Goal: Transaction & Acquisition: Download file/media

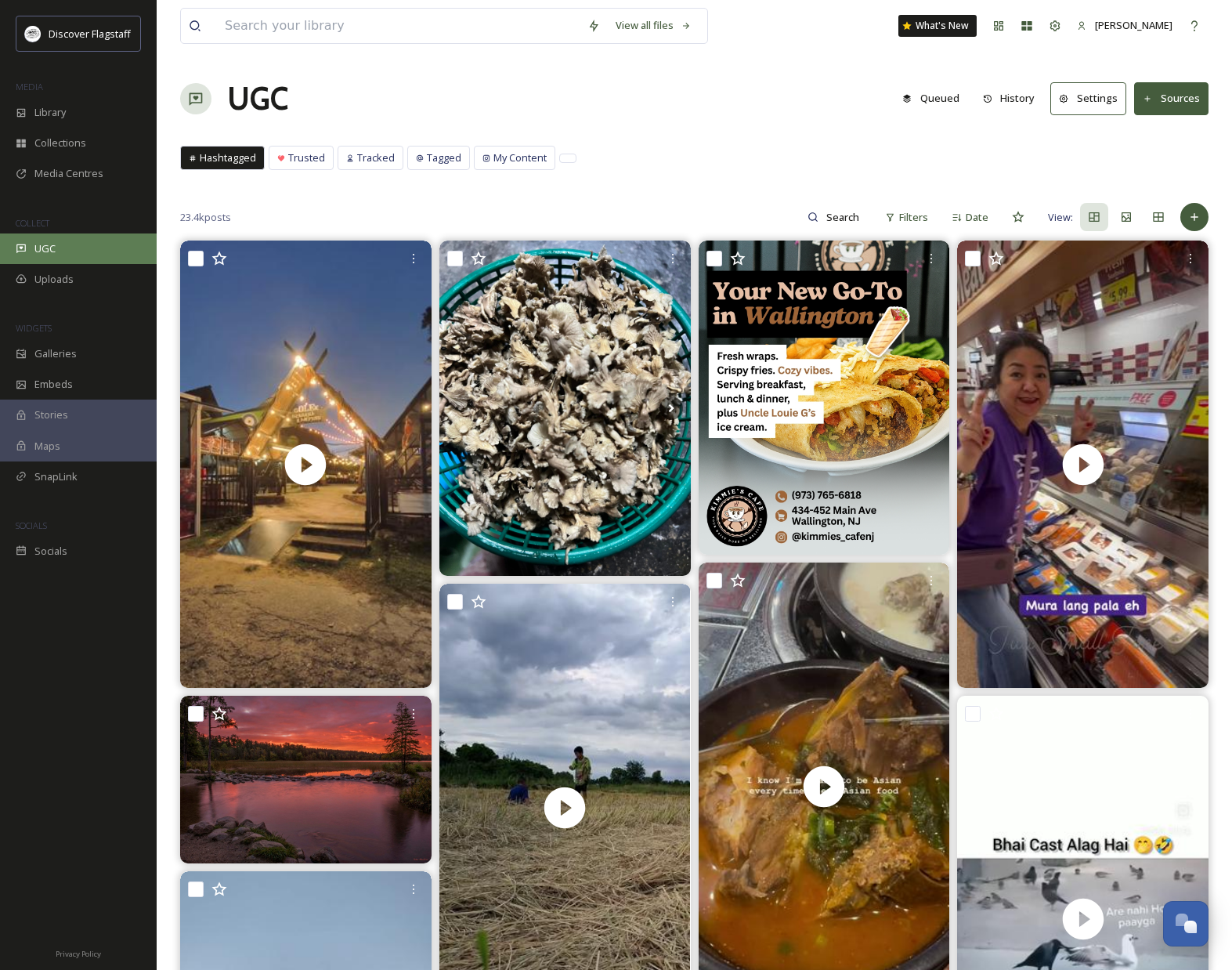
click at [59, 252] on div "UGC" at bounding box center [78, 249] width 157 height 31
click at [65, 145] on span "Collections" at bounding box center [61, 143] width 51 height 15
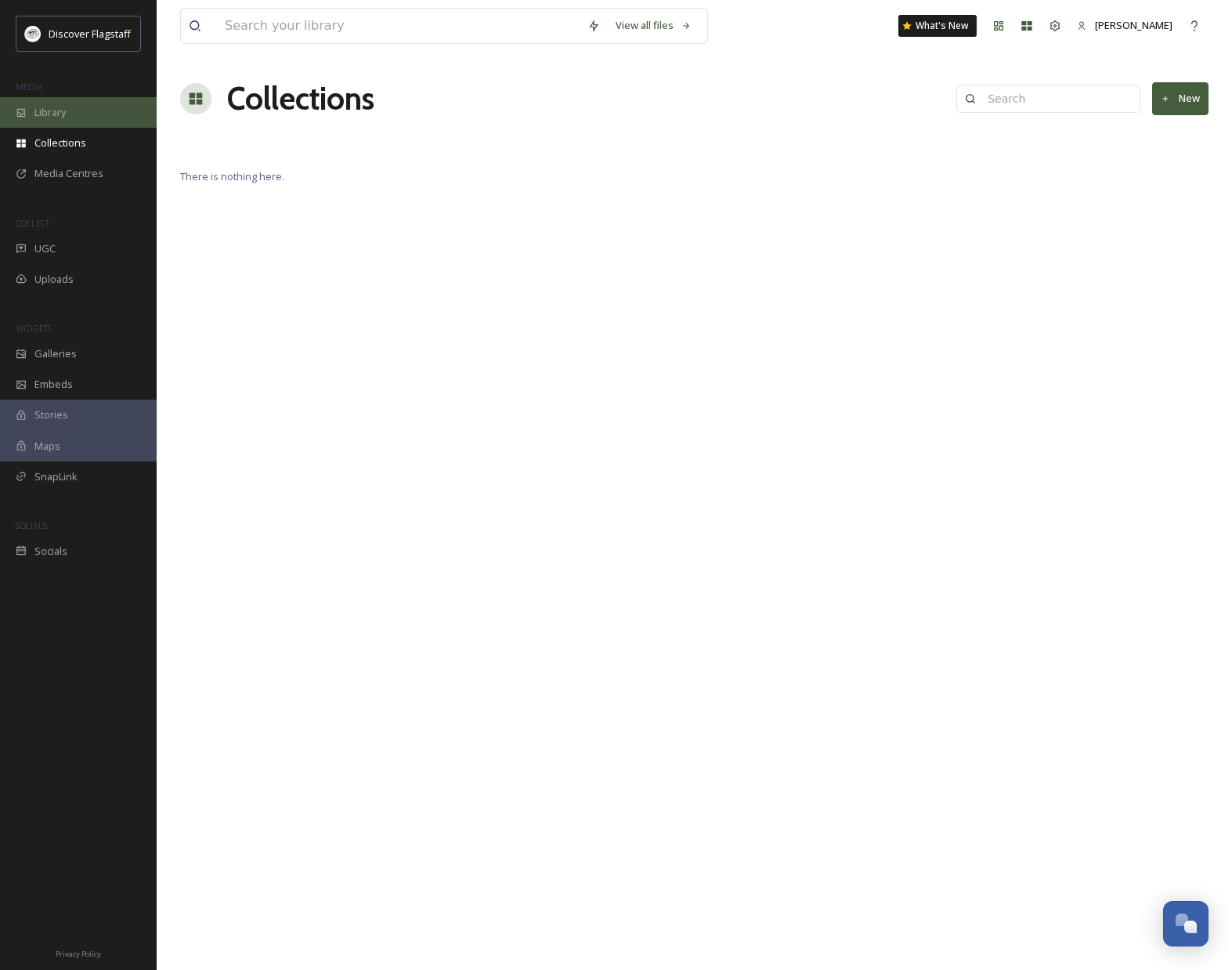
click at [70, 111] on div "Library" at bounding box center [78, 112] width 157 height 31
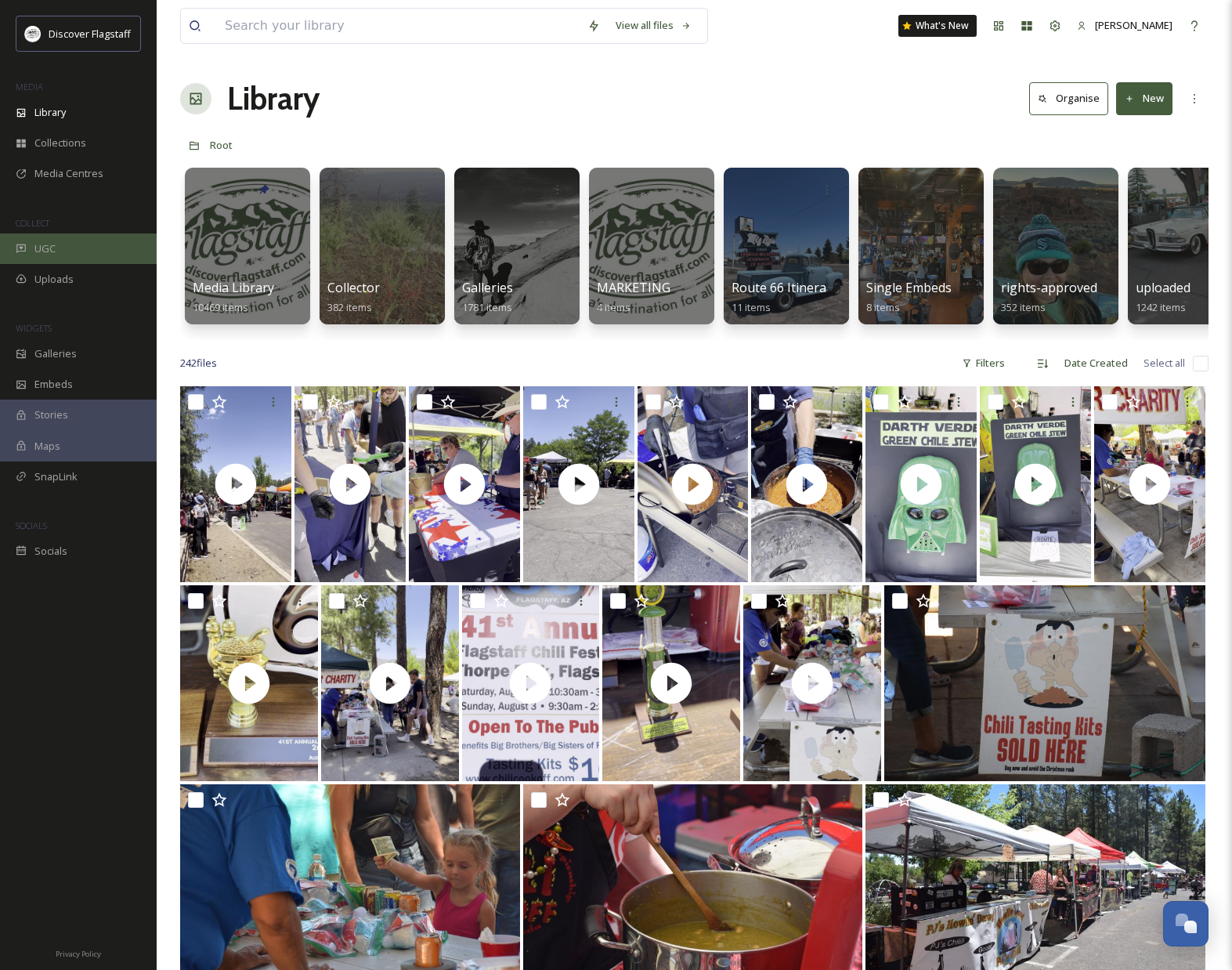
click at [78, 251] on div "UGC" at bounding box center [78, 249] width 157 height 31
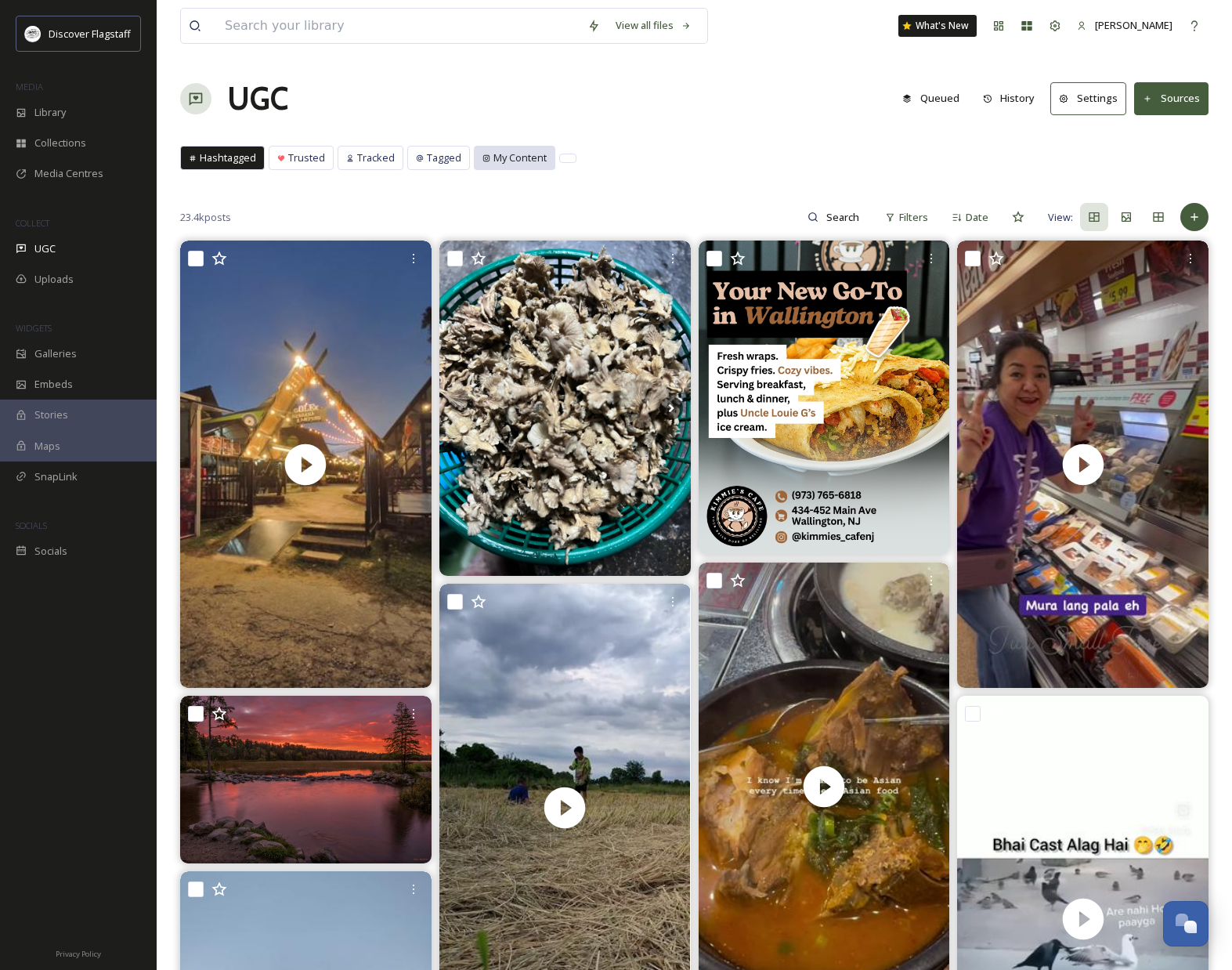
click at [521, 159] on span "My Content" at bounding box center [520, 158] width 53 height 15
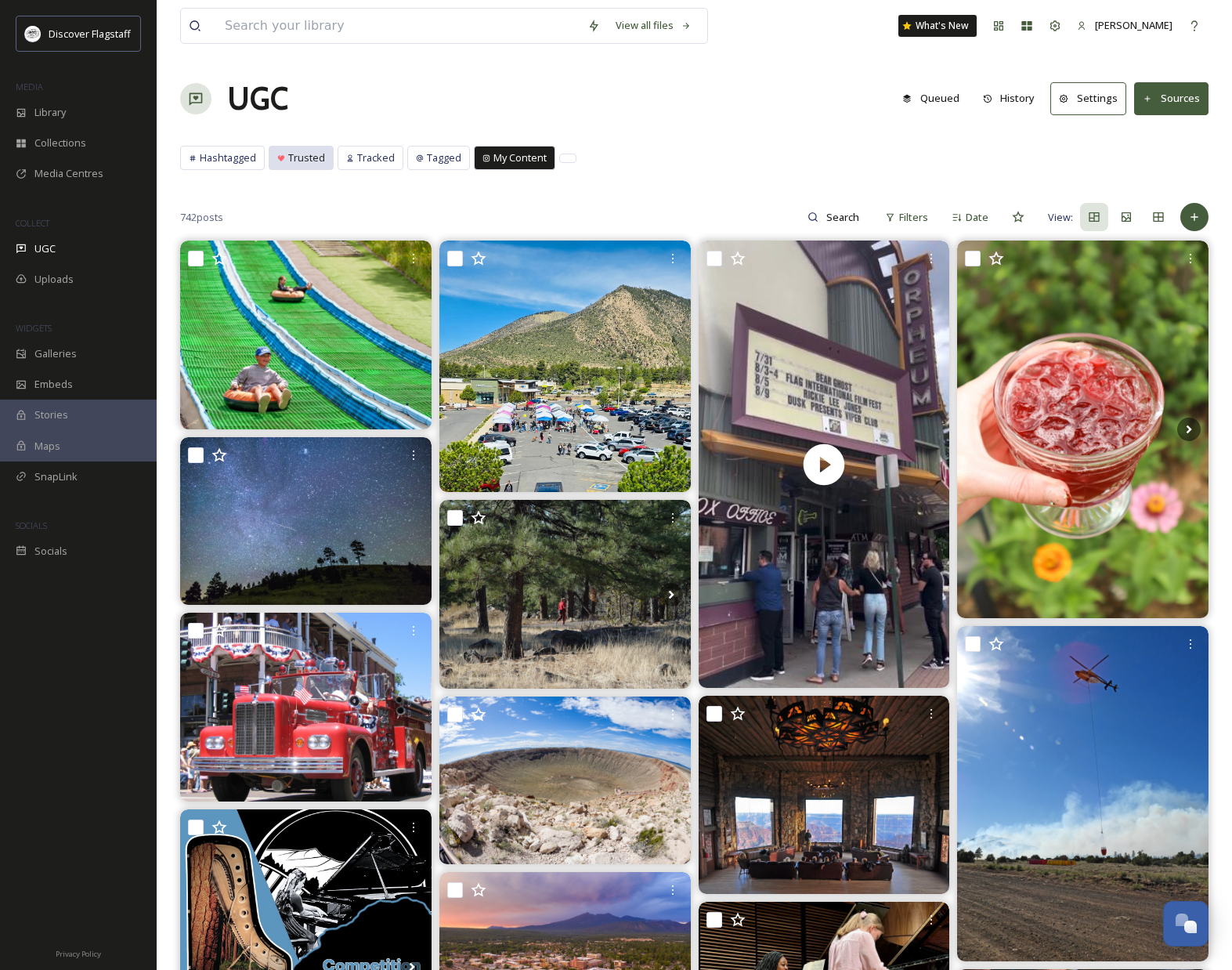
click at [308, 160] on span "Trusted" at bounding box center [307, 158] width 36 height 15
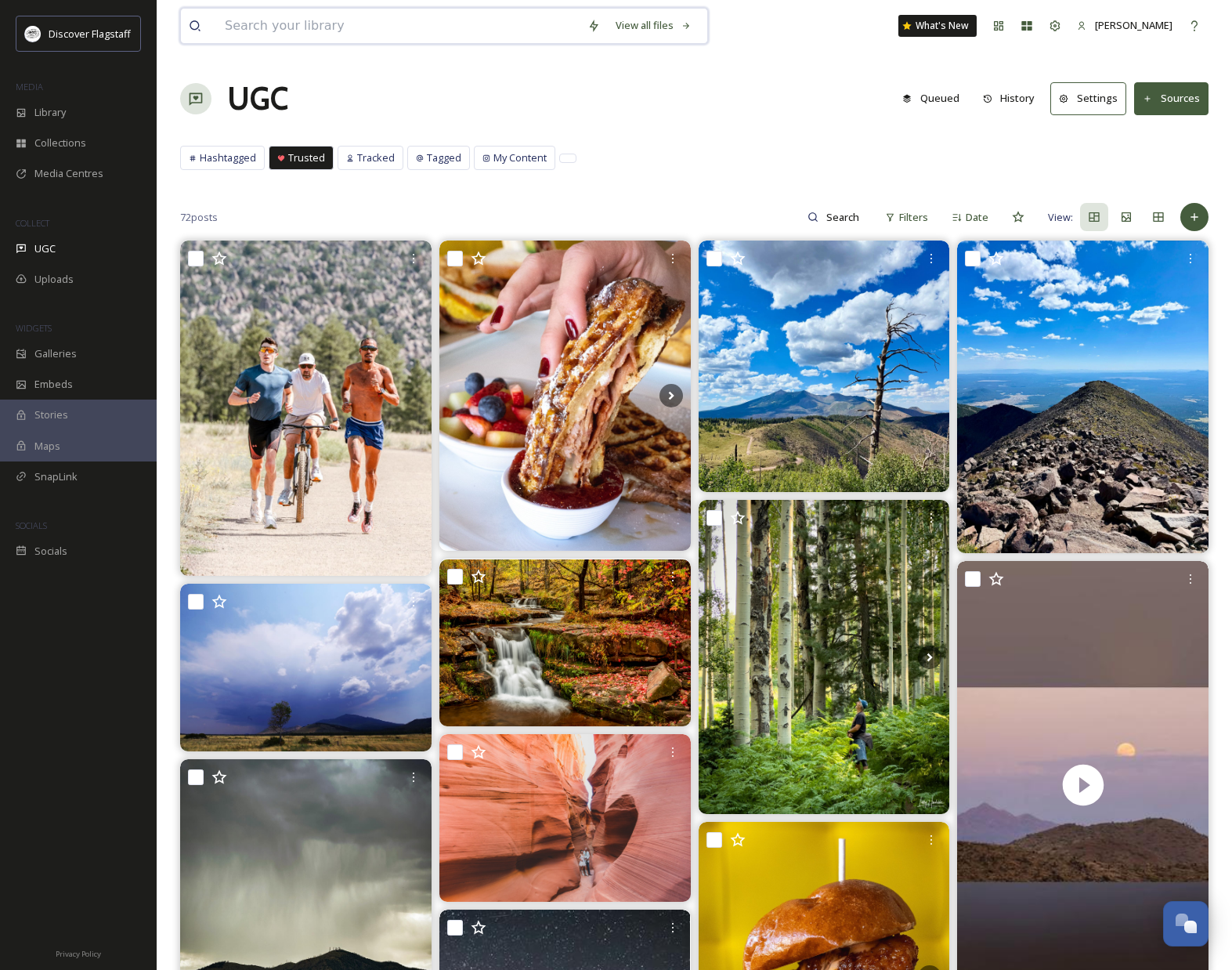
click at [298, 31] on input at bounding box center [398, 26] width 362 height 35
type input "fall"
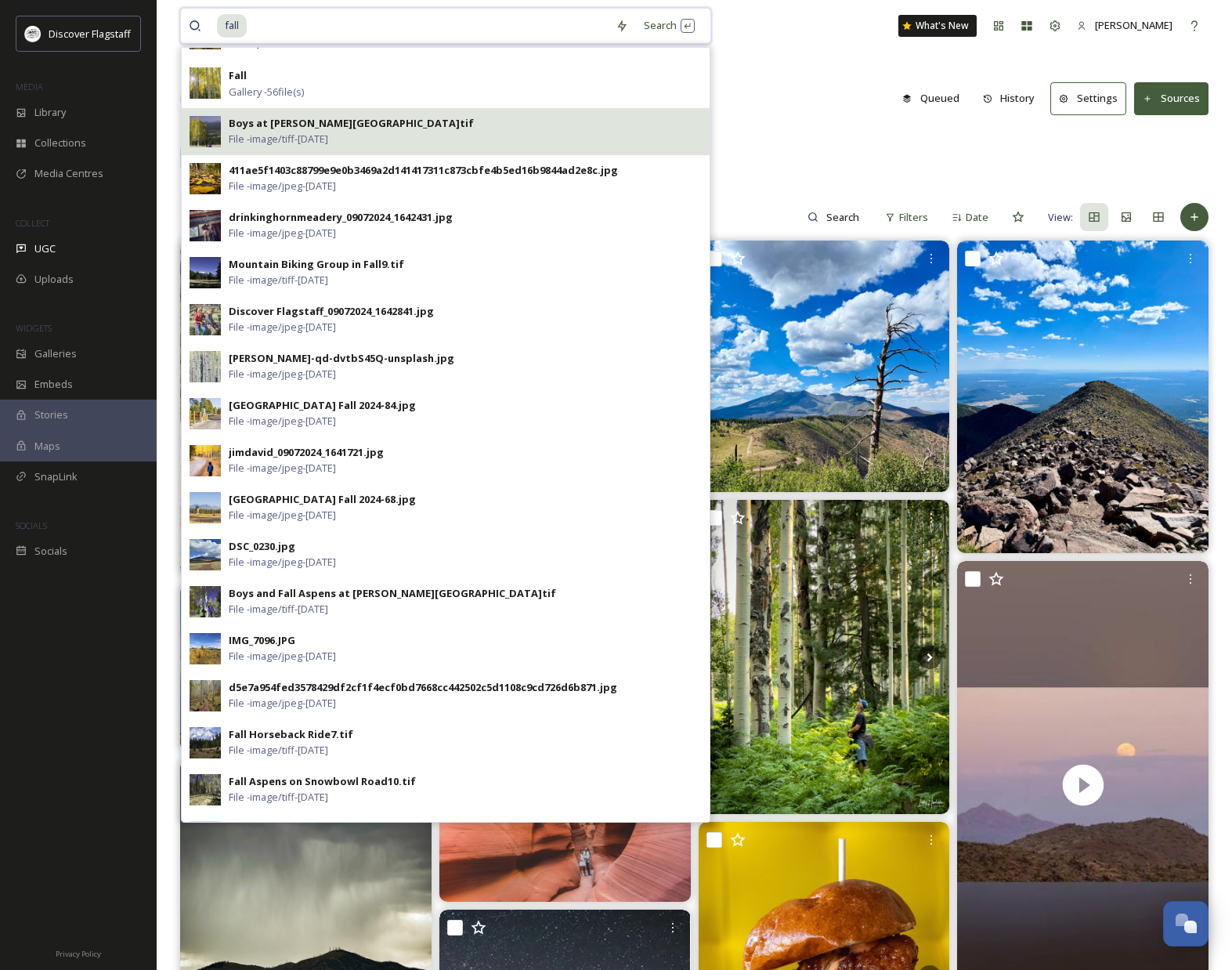
scroll to position [657, 0]
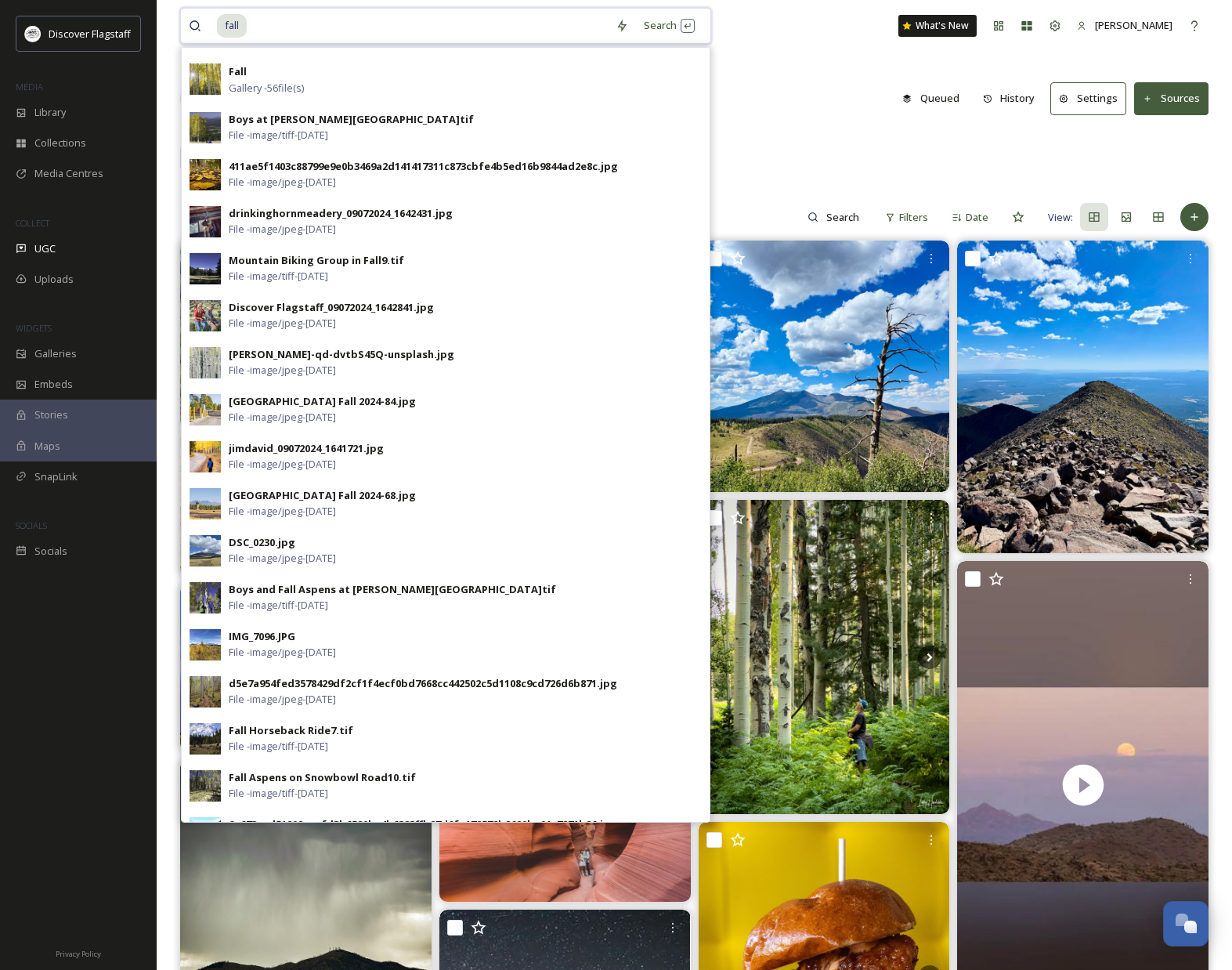
click at [282, 17] on input at bounding box center [429, 26] width 360 height 35
click at [662, 17] on div "Search Press Enter to search" at bounding box center [669, 25] width 66 height 31
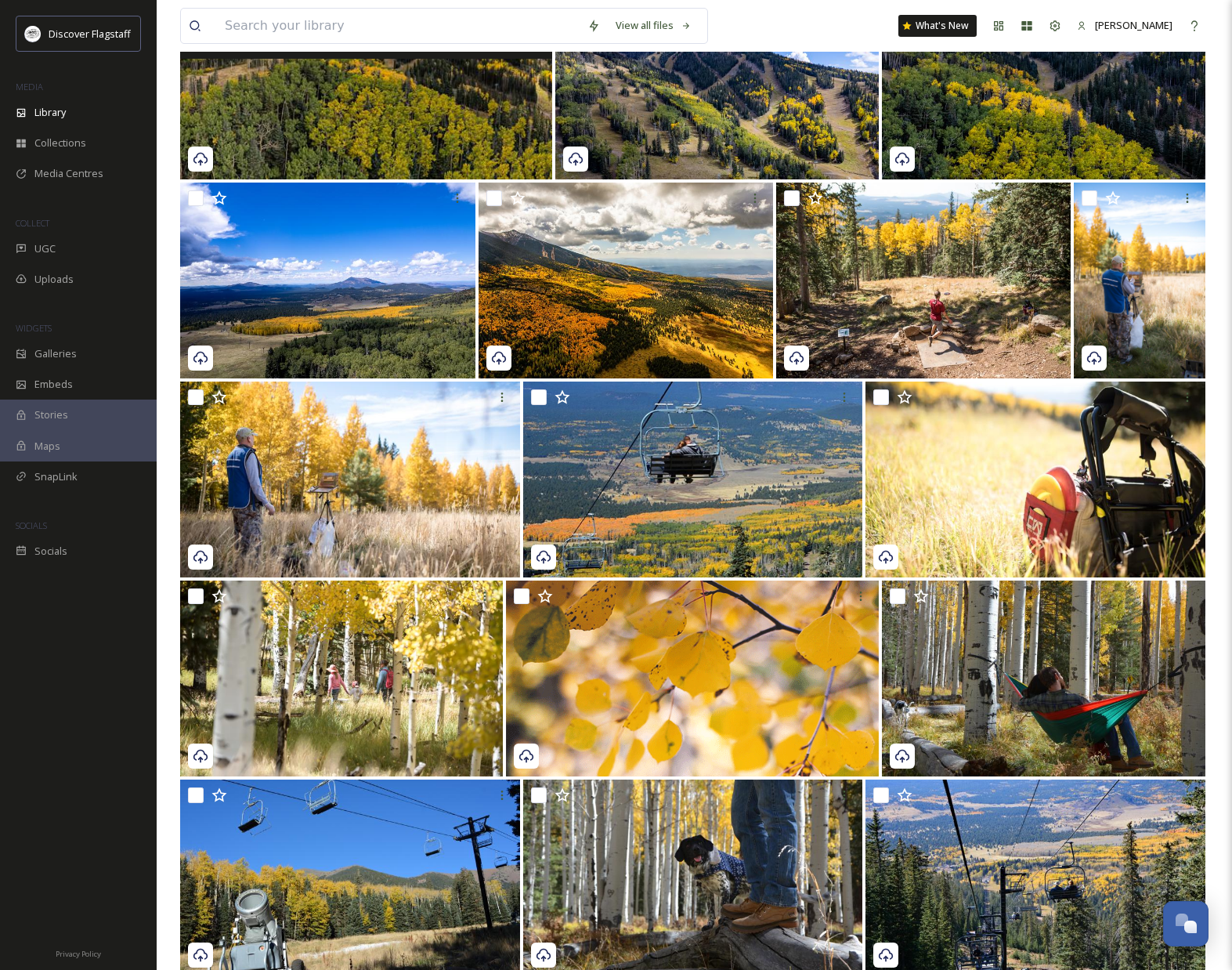
scroll to position [774, 0]
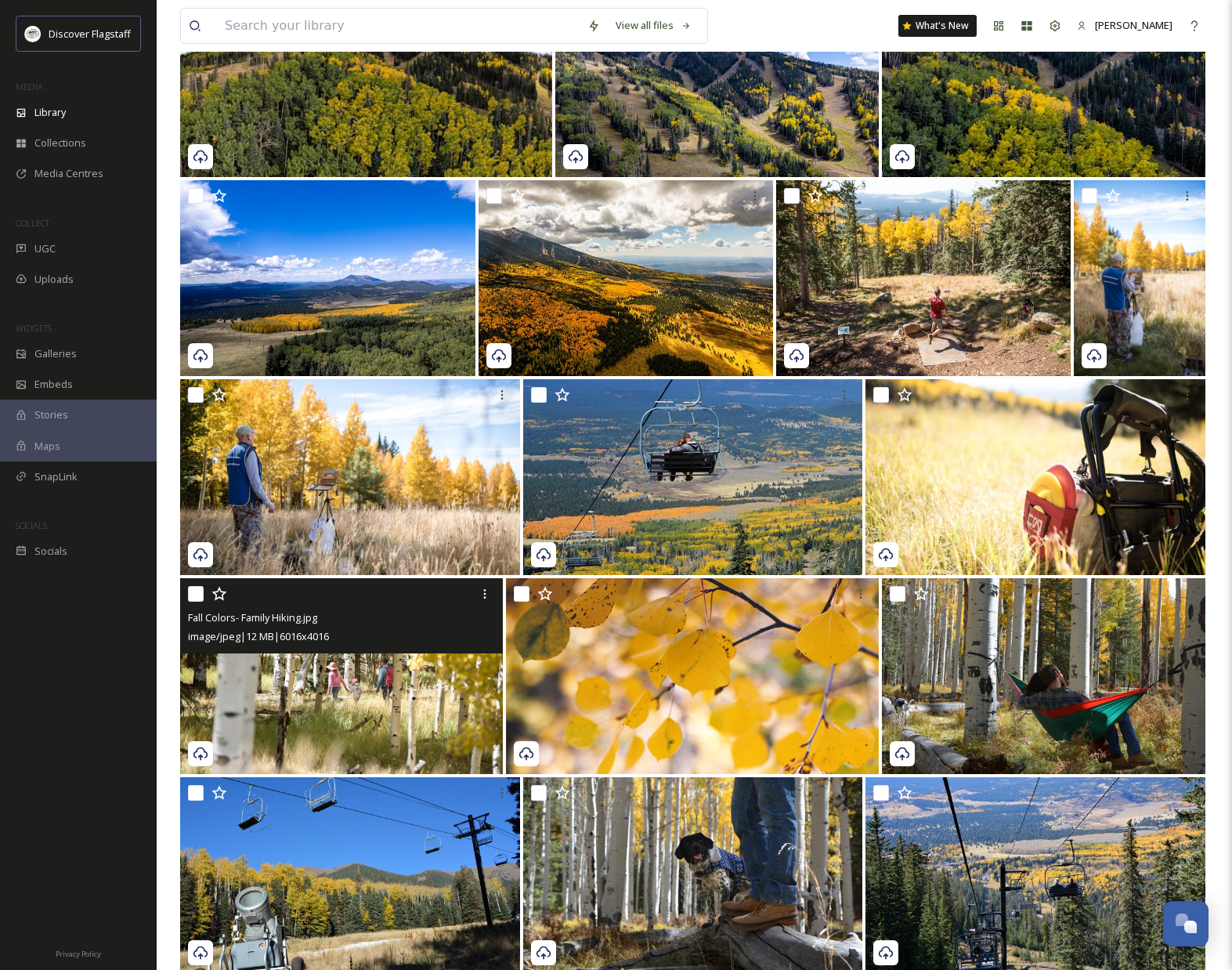
click at [329, 635] on span "image/jpeg | 12 MB | 6016 x 4016" at bounding box center [259, 636] width 141 height 14
click at [307, 673] on img at bounding box center [341, 676] width 323 height 196
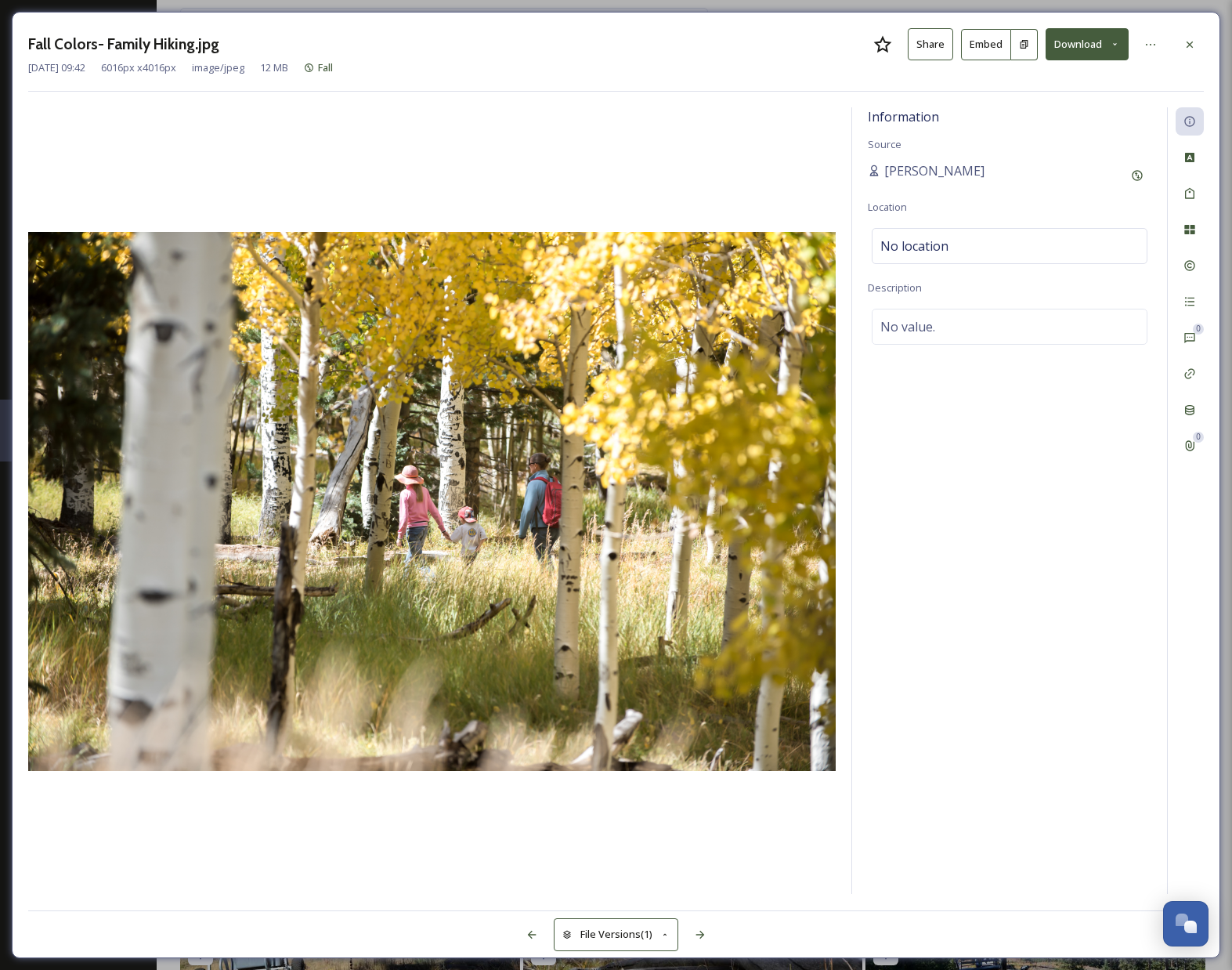
click at [1091, 45] on button "Download" at bounding box center [1087, 44] width 83 height 32
click at [1070, 82] on span "Download Original (6016 x 4016)" at bounding box center [1046, 80] width 148 height 15
click at [1193, 46] on icon at bounding box center [1190, 44] width 12 height 12
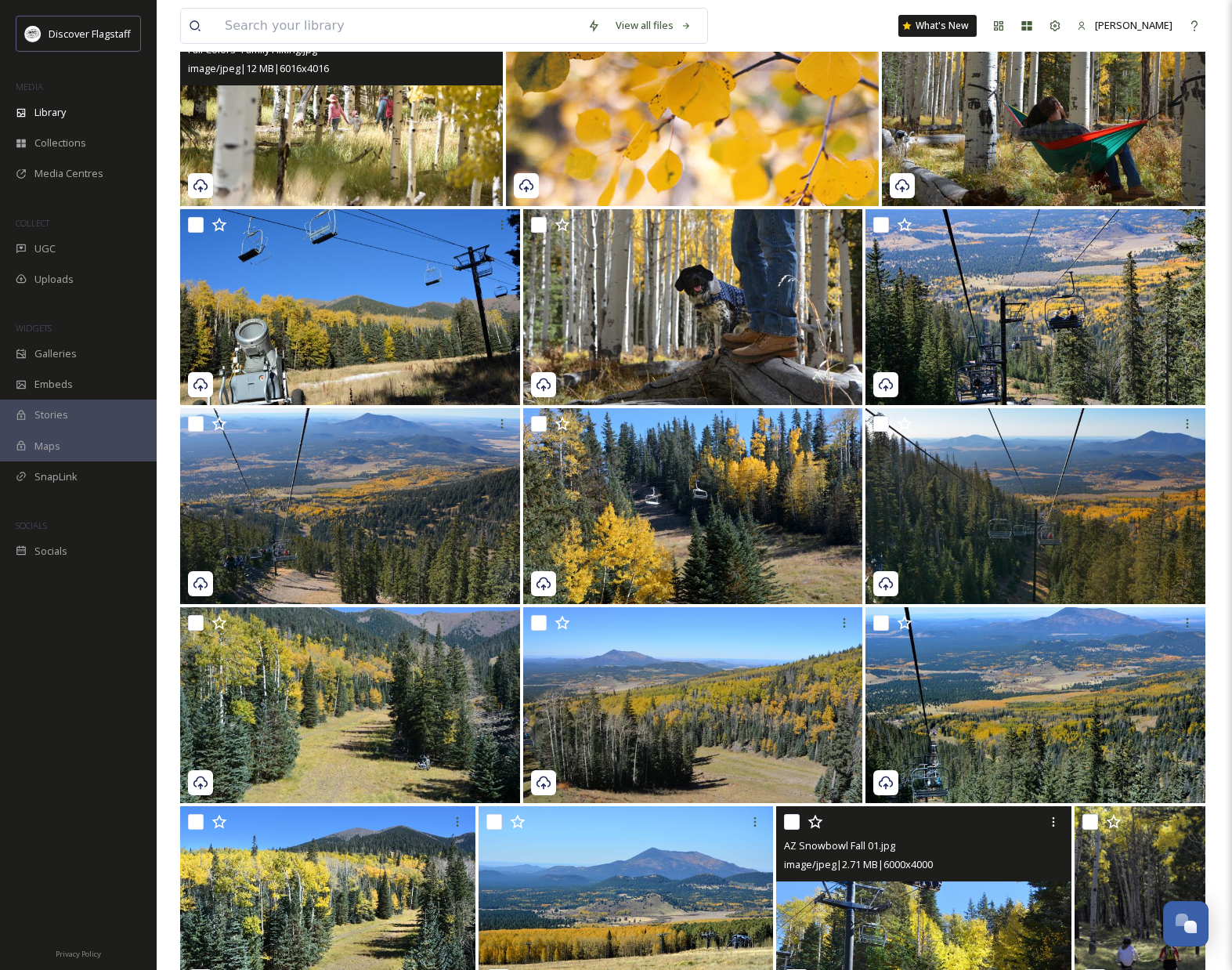
scroll to position [1339, 0]
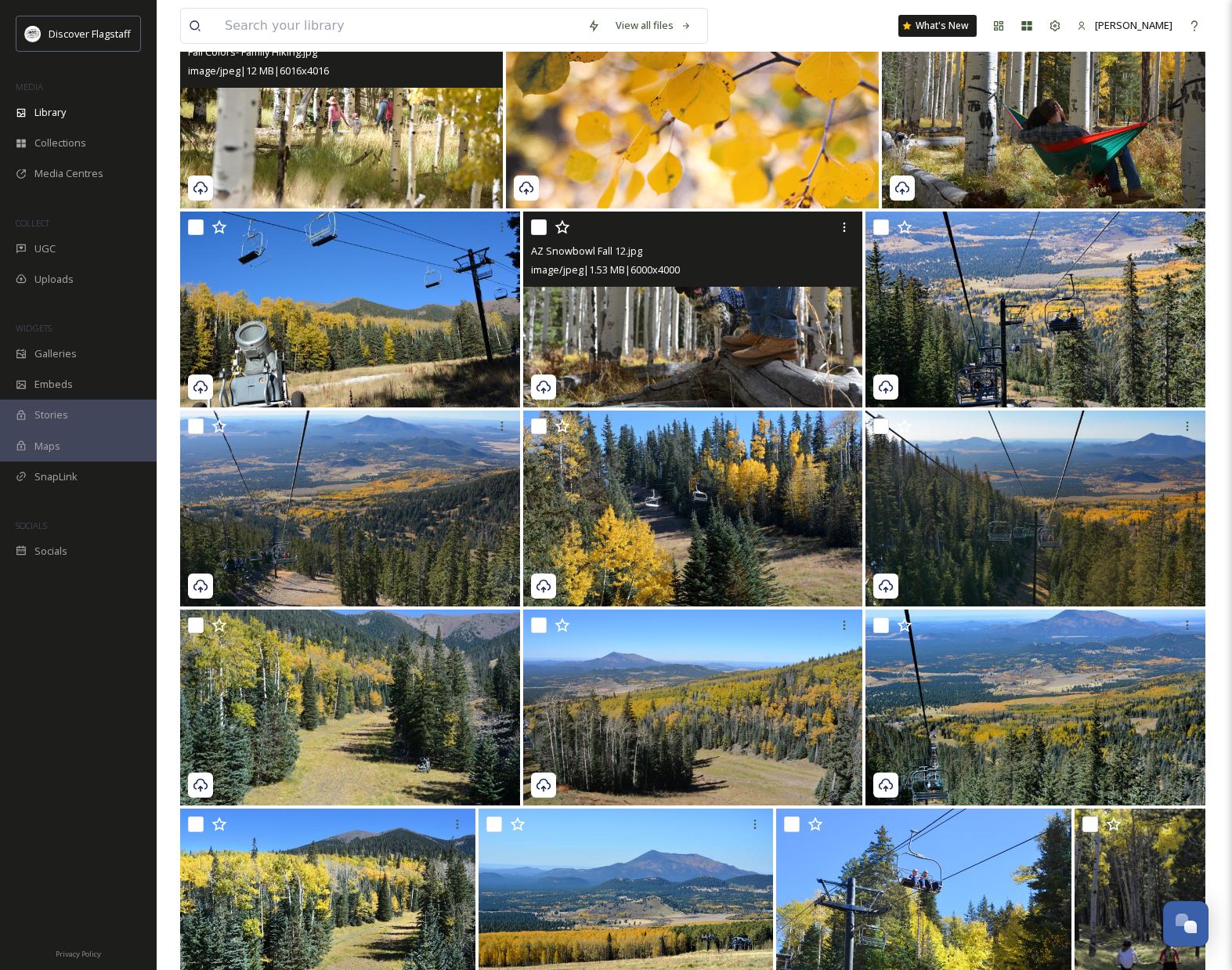
click at [758, 348] on img at bounding box center [693, 309] width 340 height 196
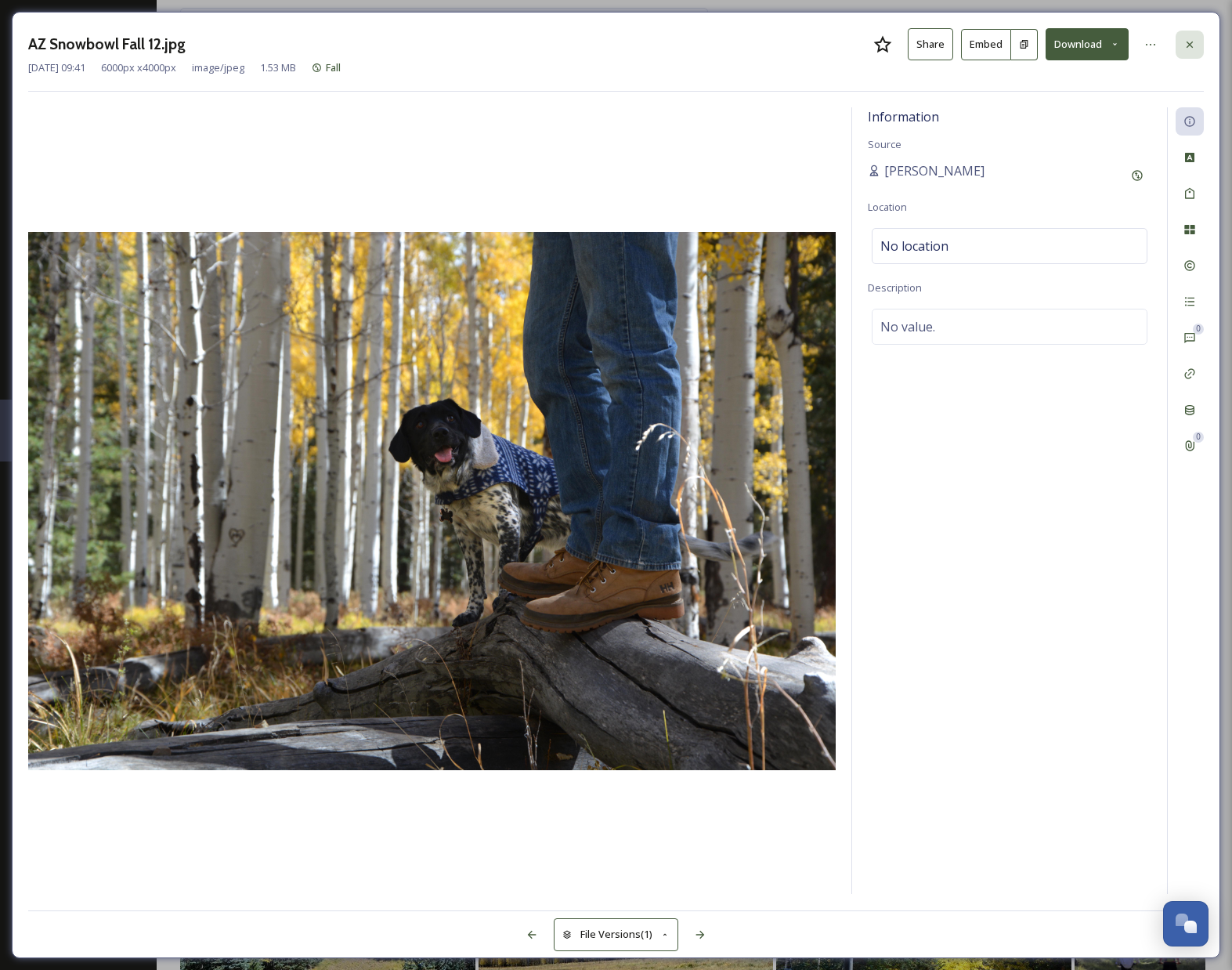
click at [1196, 45] on icon at bounding box center [1190, 44] width 12 height 12
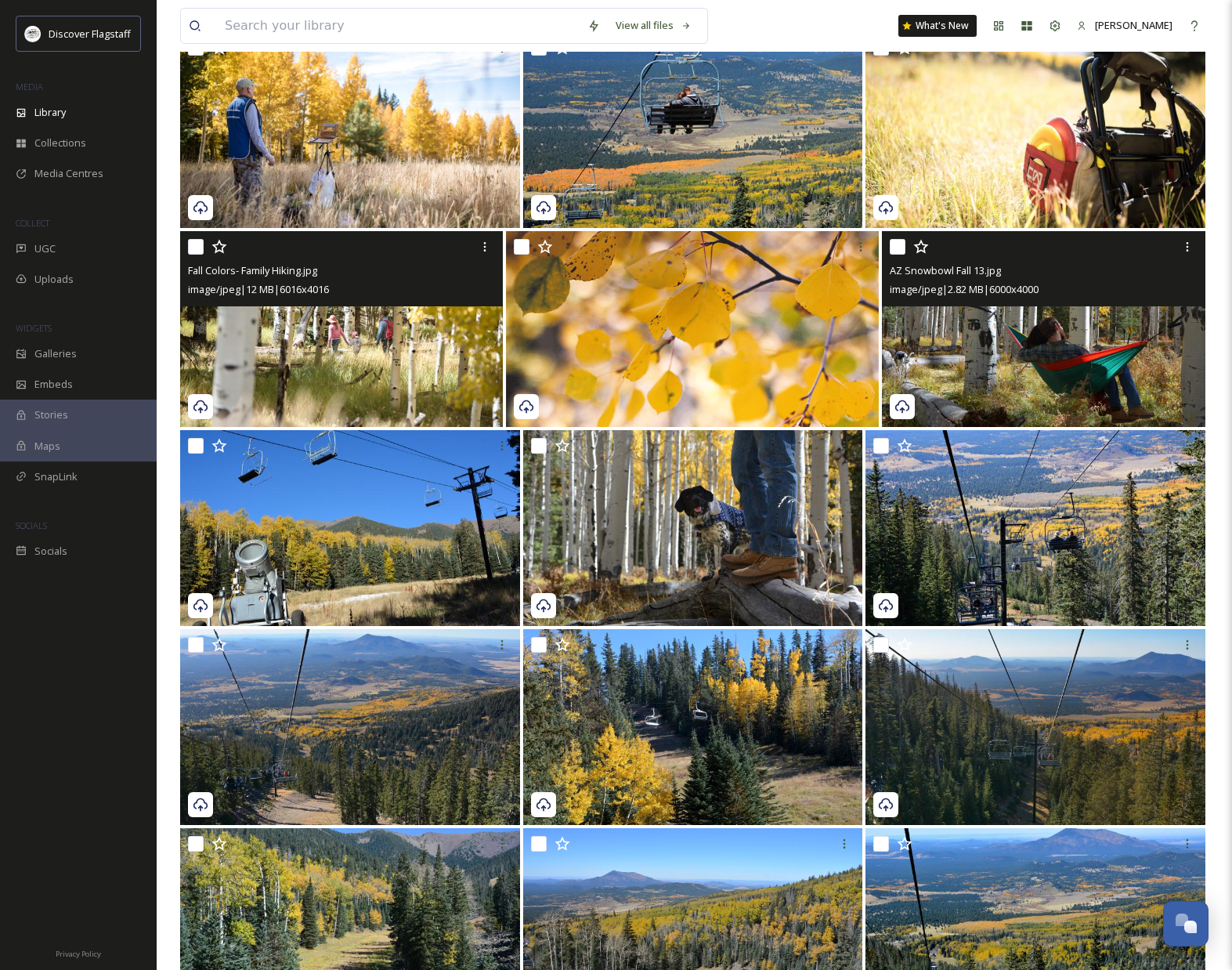
scroll to position [1119, 0]
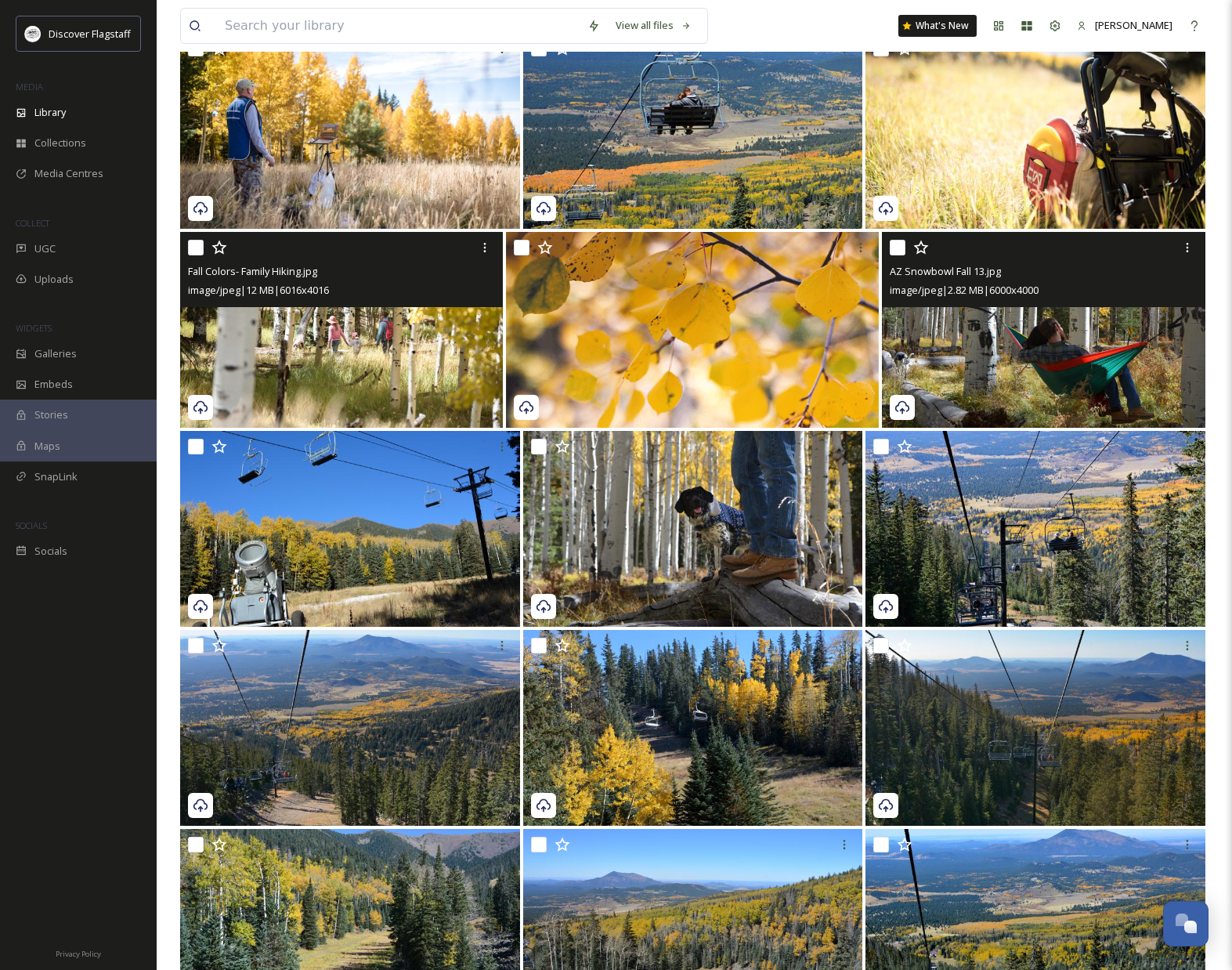
click at [1053, 371] on img at bounding box center [1044, 330] width 323 height 196
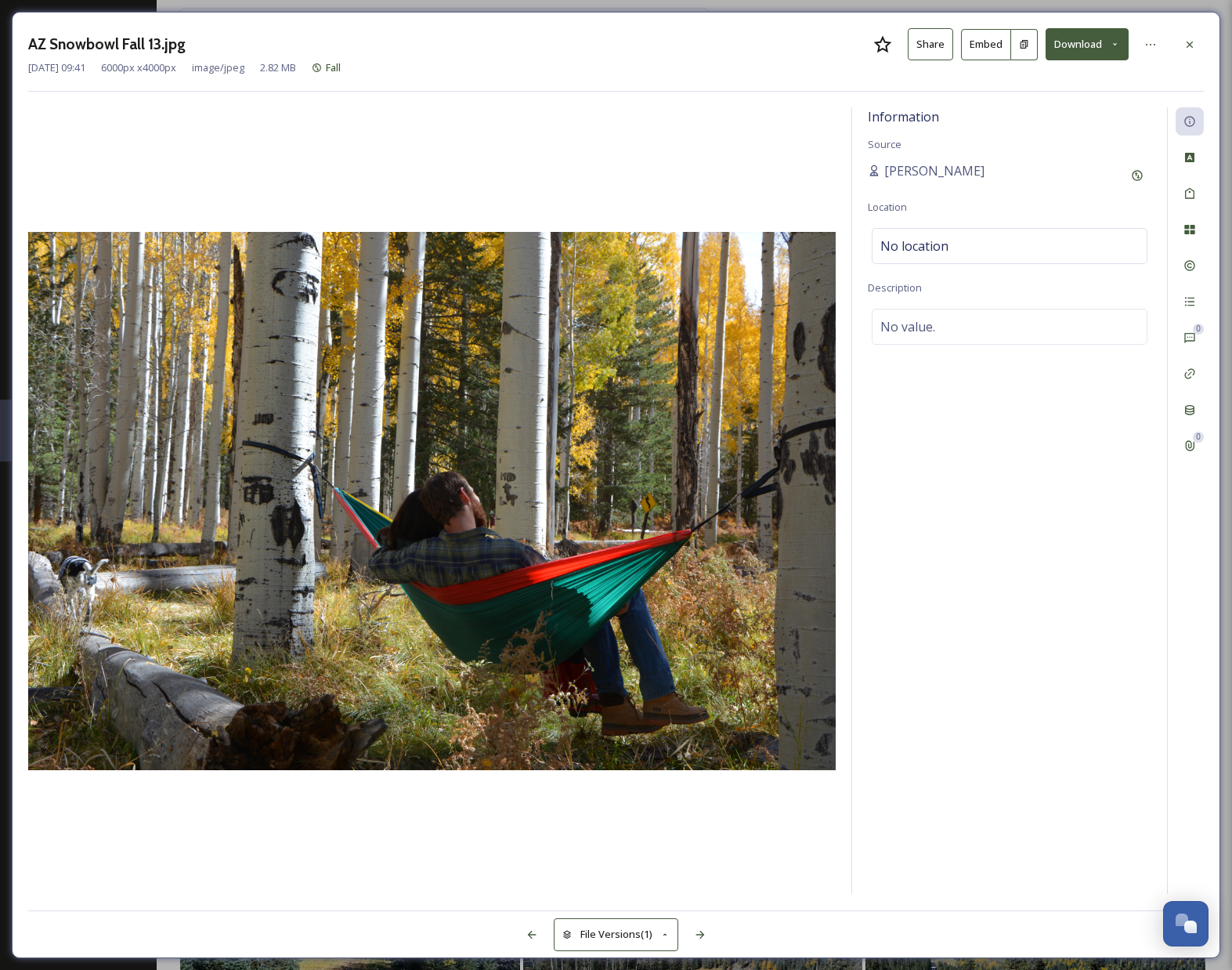
click at [1090, 51] on button "Download" at bounding box center [1087, 44] width 83 height 32
click at [1071, 91] on div "Download Original (6000 x 4000)" at bounding box center [1045, 80] width 163 height 31
click at [1196, 42] on icon at bounding box center [1190, 44] width 12 height 12
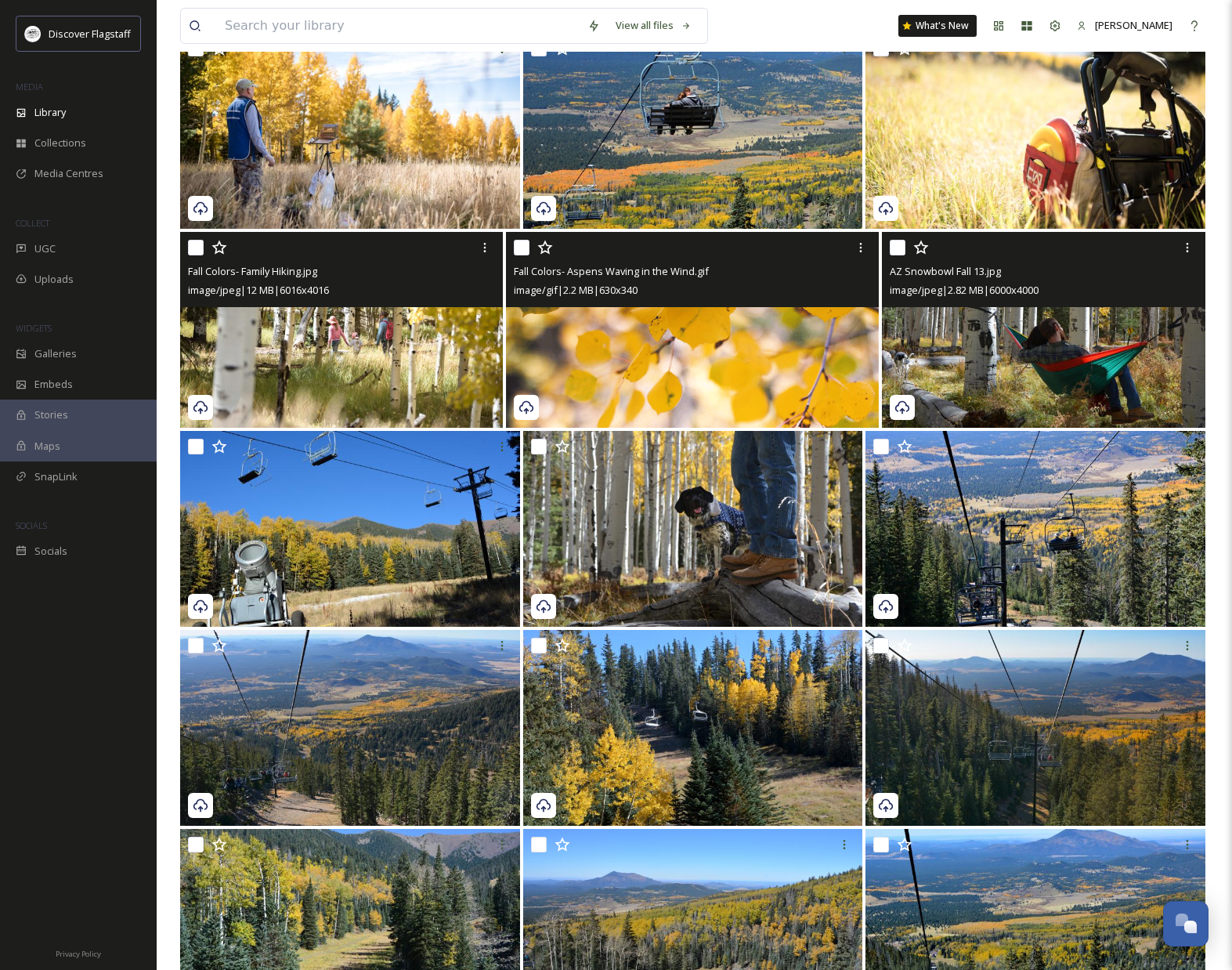
click at [729, 393] on img at bounding box center [692, 330] width 373 height 196
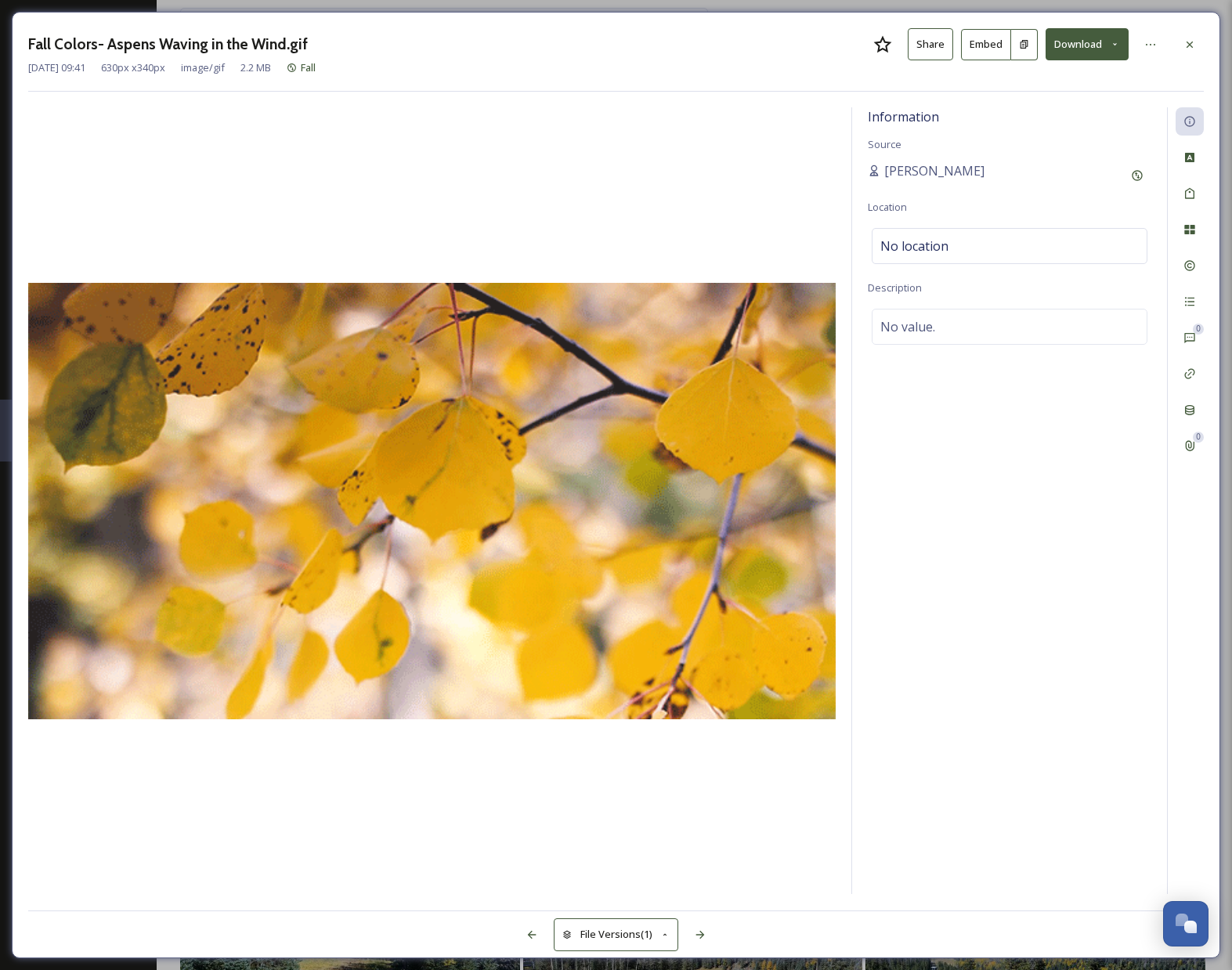
drag, startPoint x: 1188, startPoint y: 41, endPoint x: 1169, endPoint y: 46, distance: 19.6
click at [1188, 41] on icon at bounding box center [1190, 44] width 12 height 12
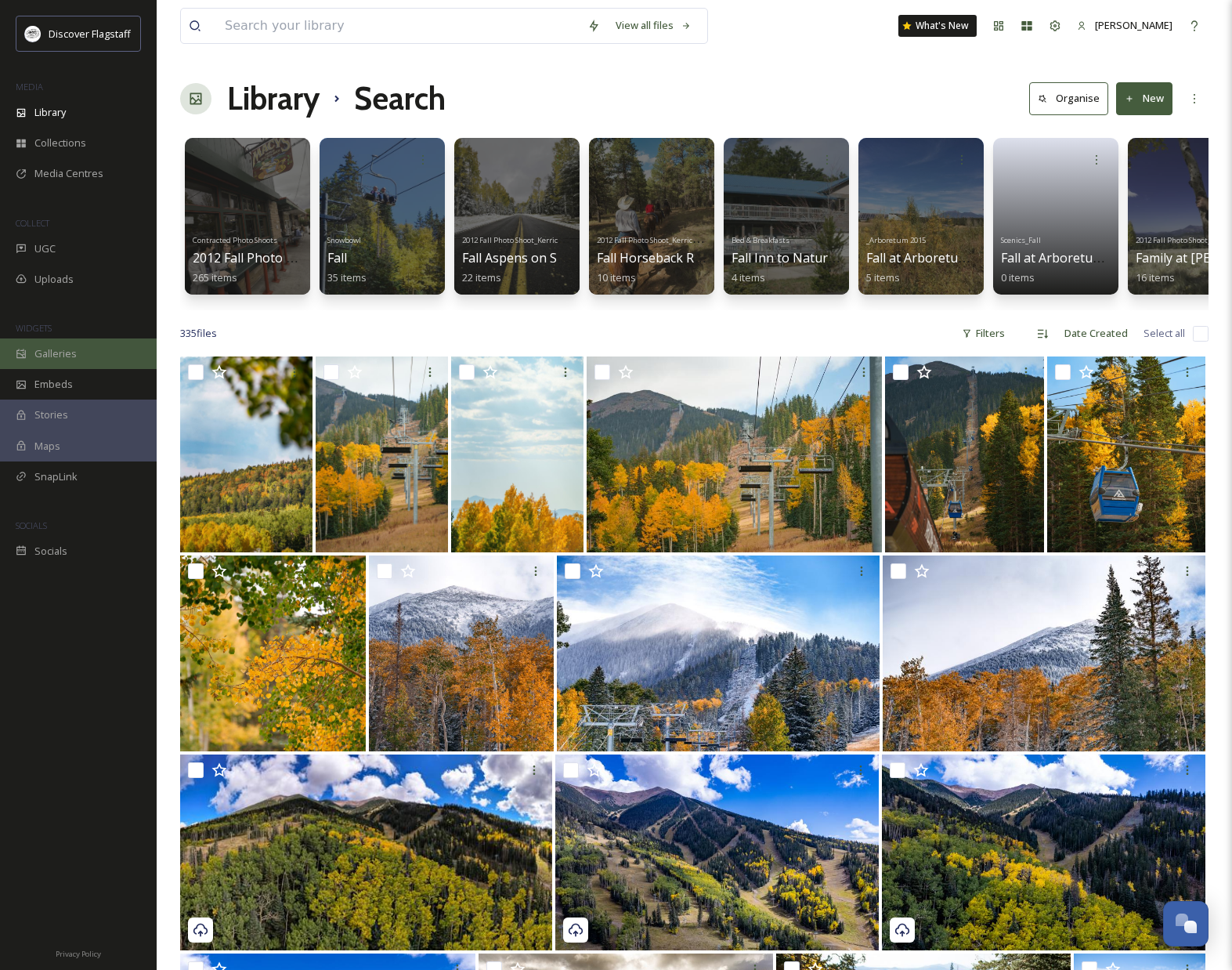
click at [94, 354] on div "Galleries" at bounding box center [78, 353] width 157 height 31
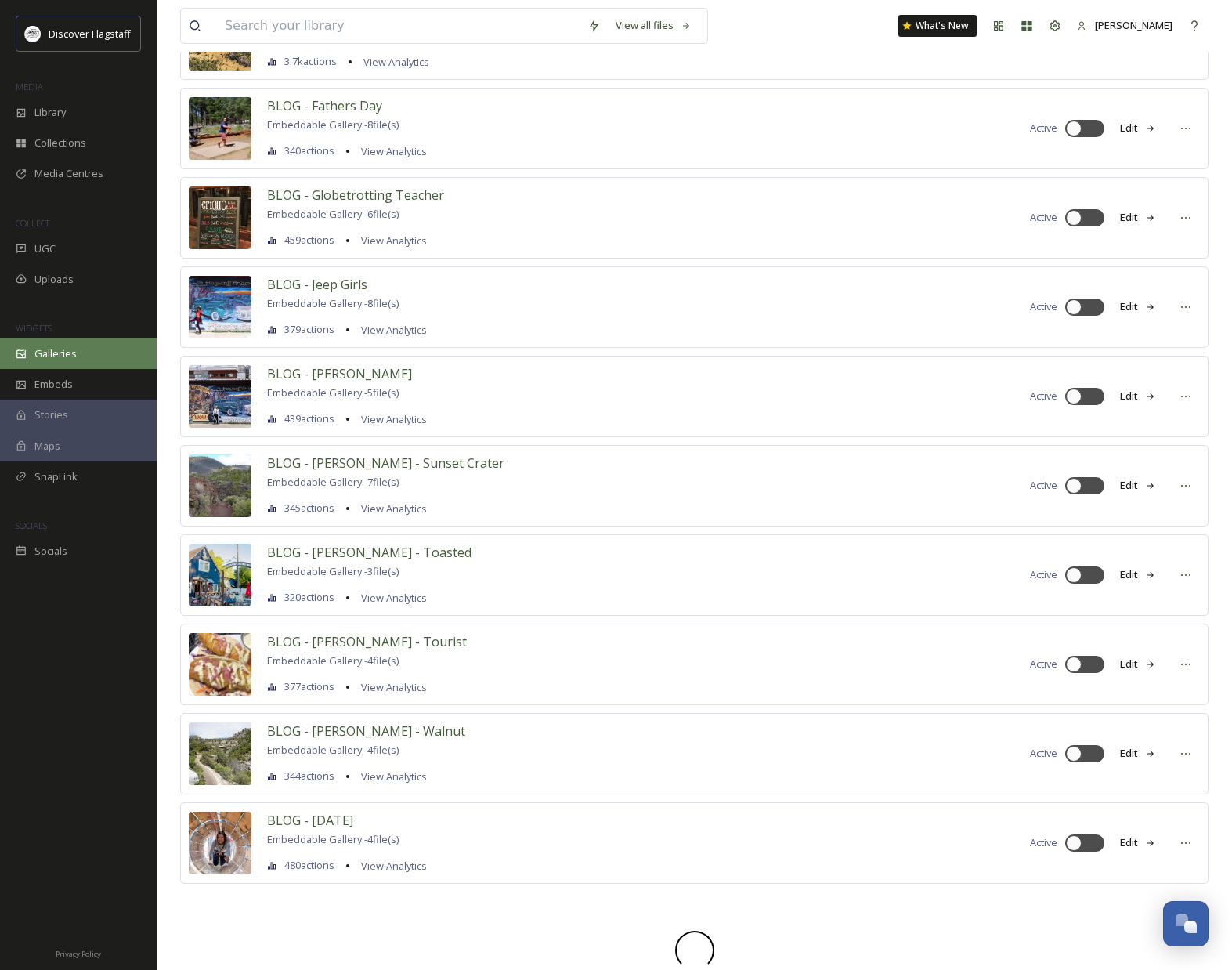
scroll to position [1078, 0]
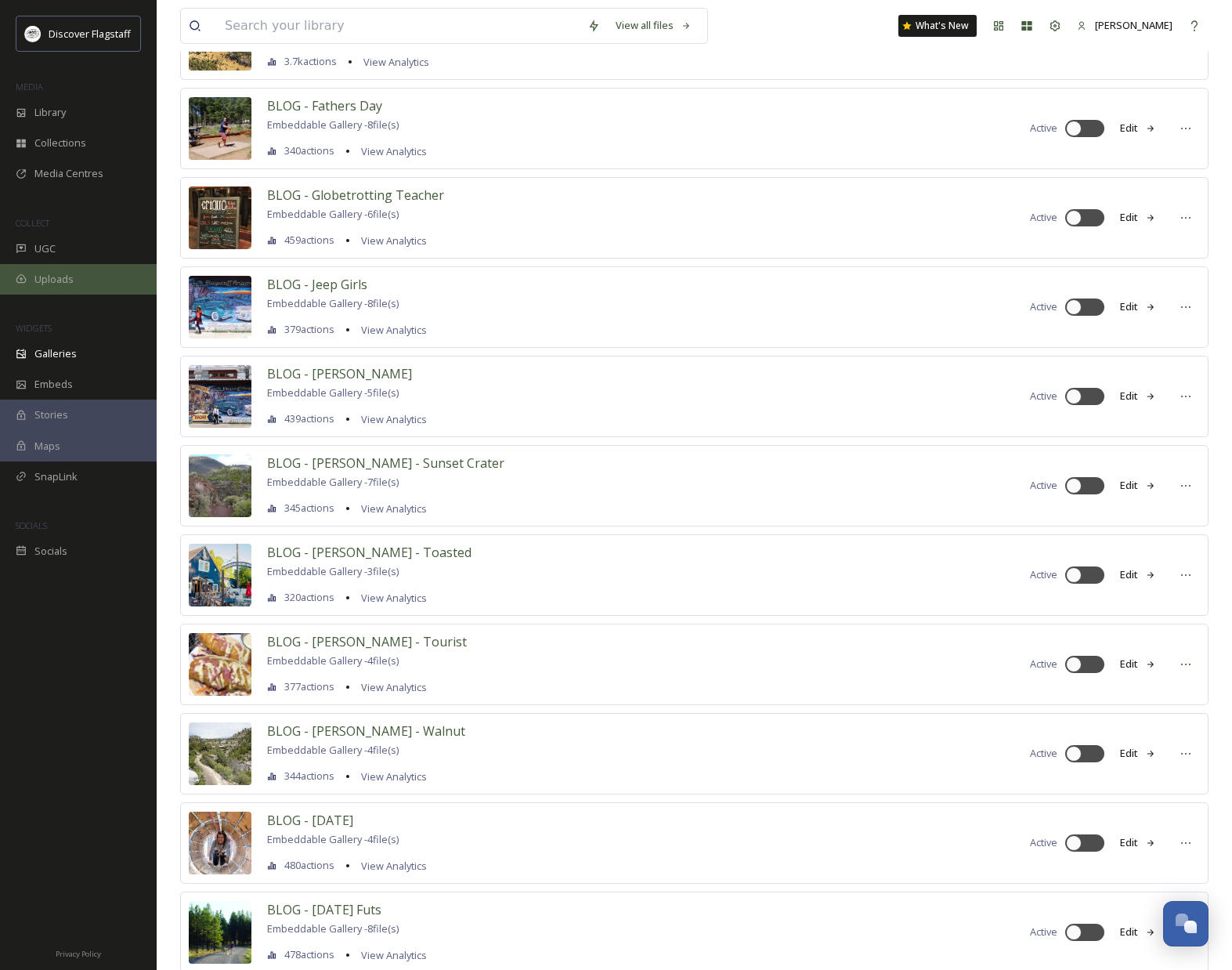
click at [59, 279] on span "Uploads" at bounding box center [54, 279] width 39 height 15
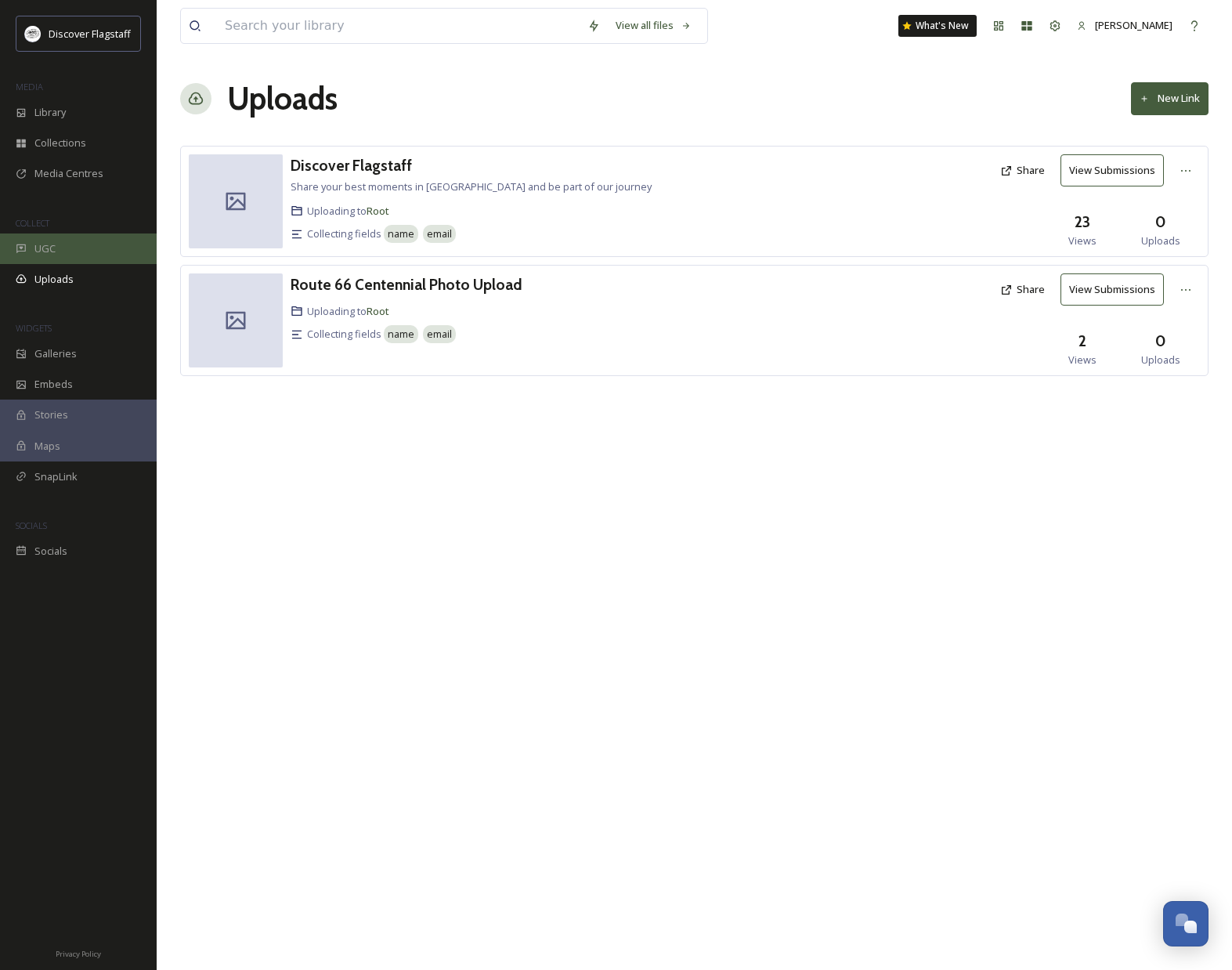
click at [57, 255] on div "UGC" at bounding box center [78, 249] width 157 height 31
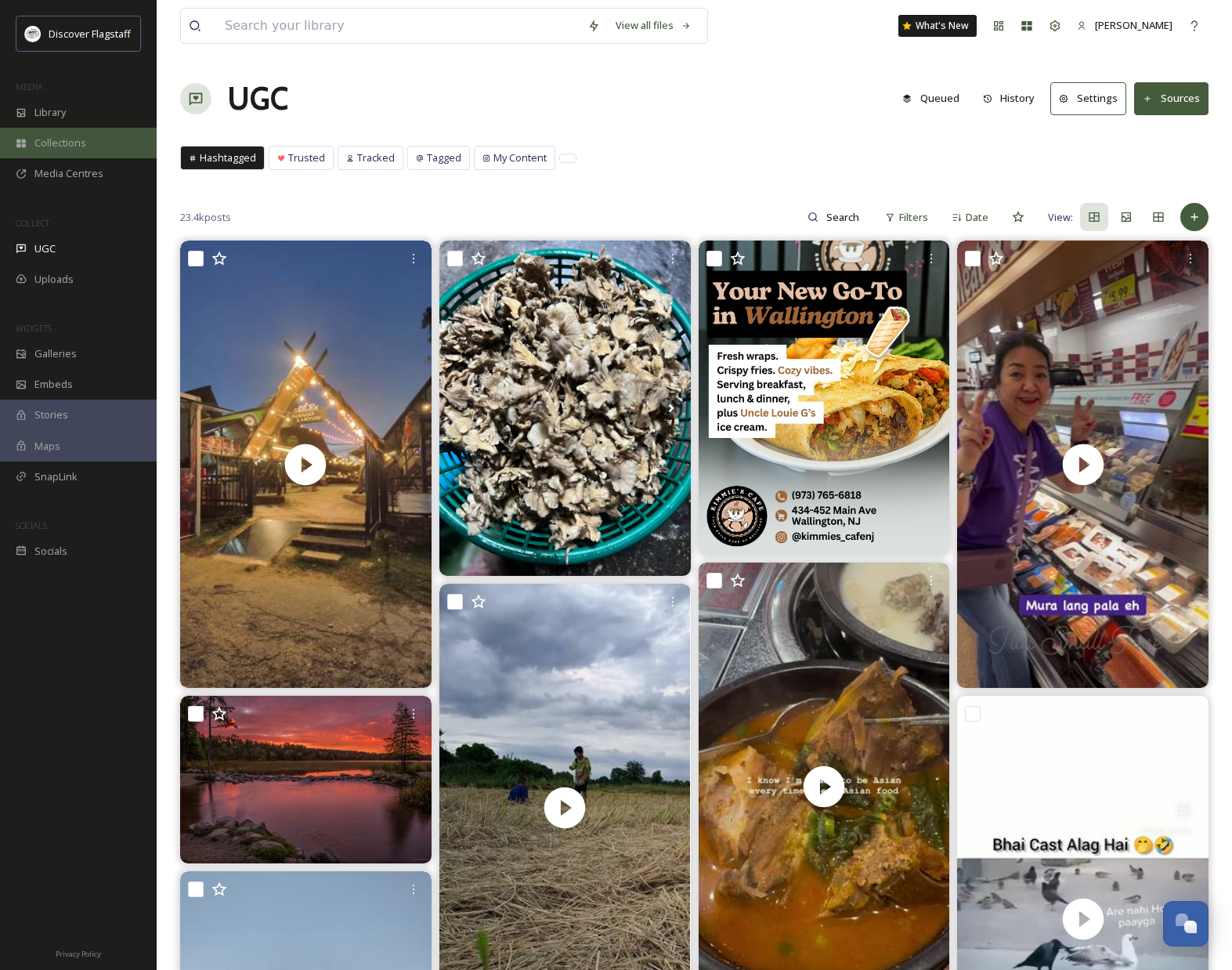
click at [75, 137] on span "Collections" at bounding box center [61, 143] width 51 height 15
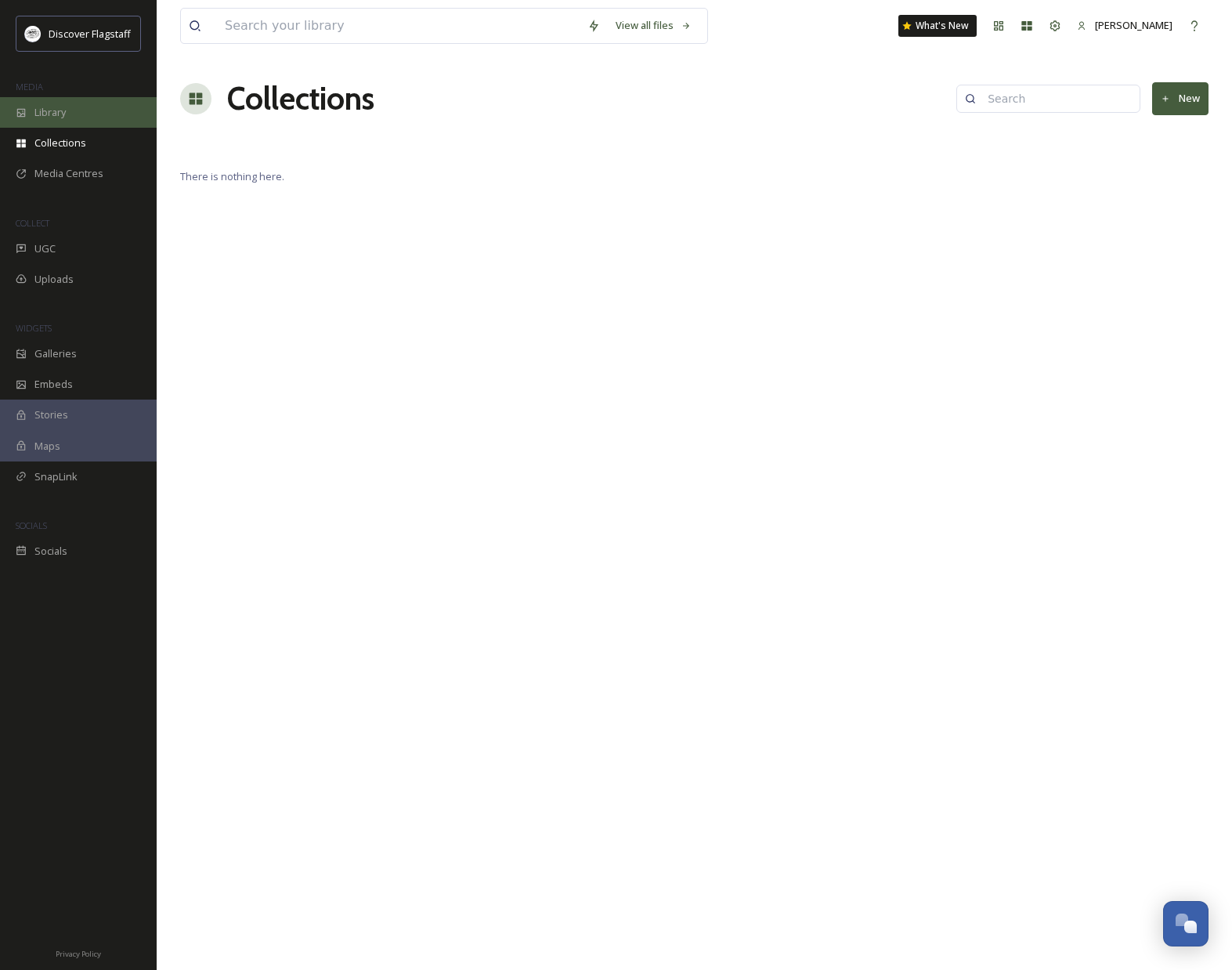
click at [68, 118] on div "Library" at bounding box center [78, 112] width 157 height 31
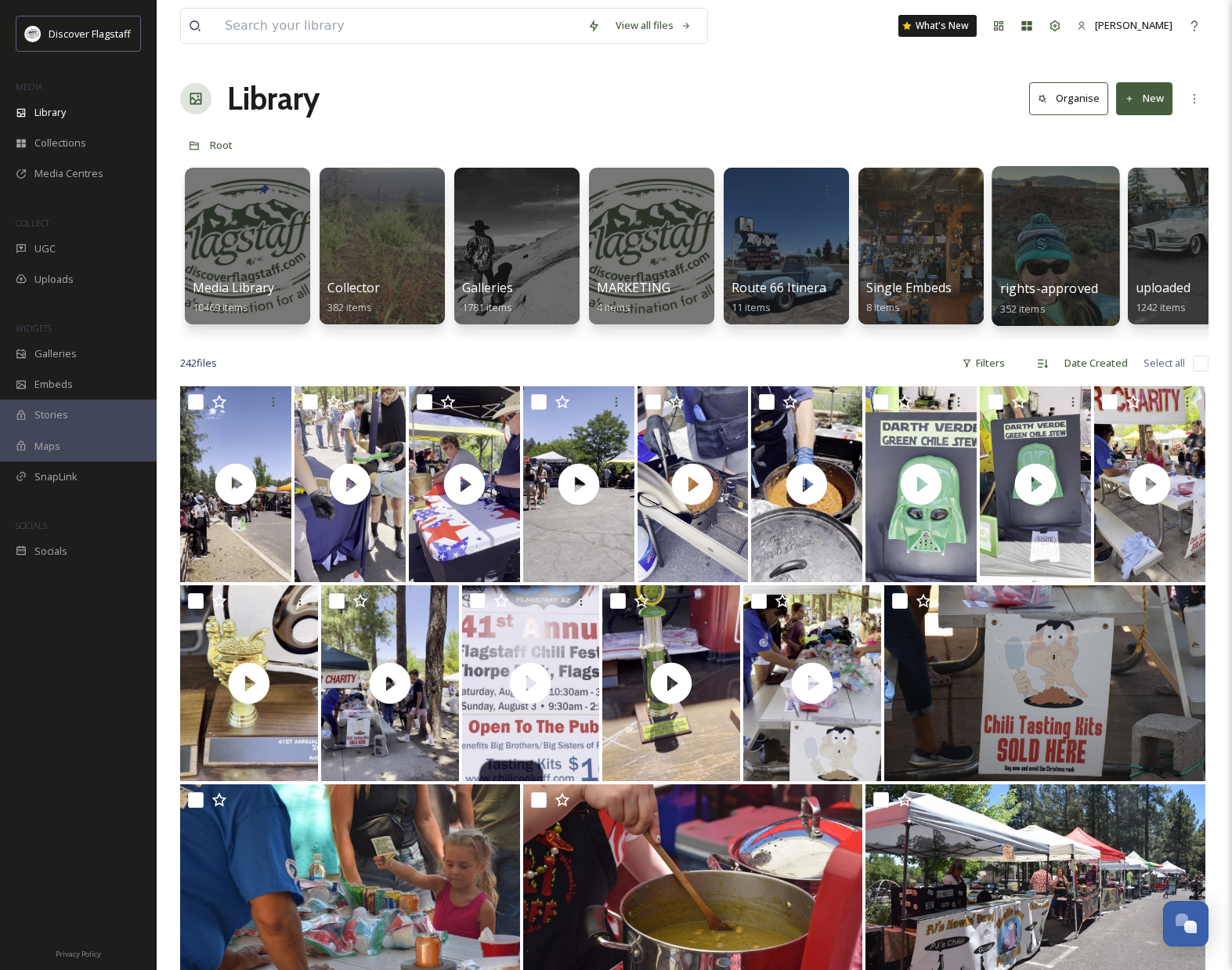
click at [1051, 248] on div at bounding box center [1055, 245] width 128 height 160
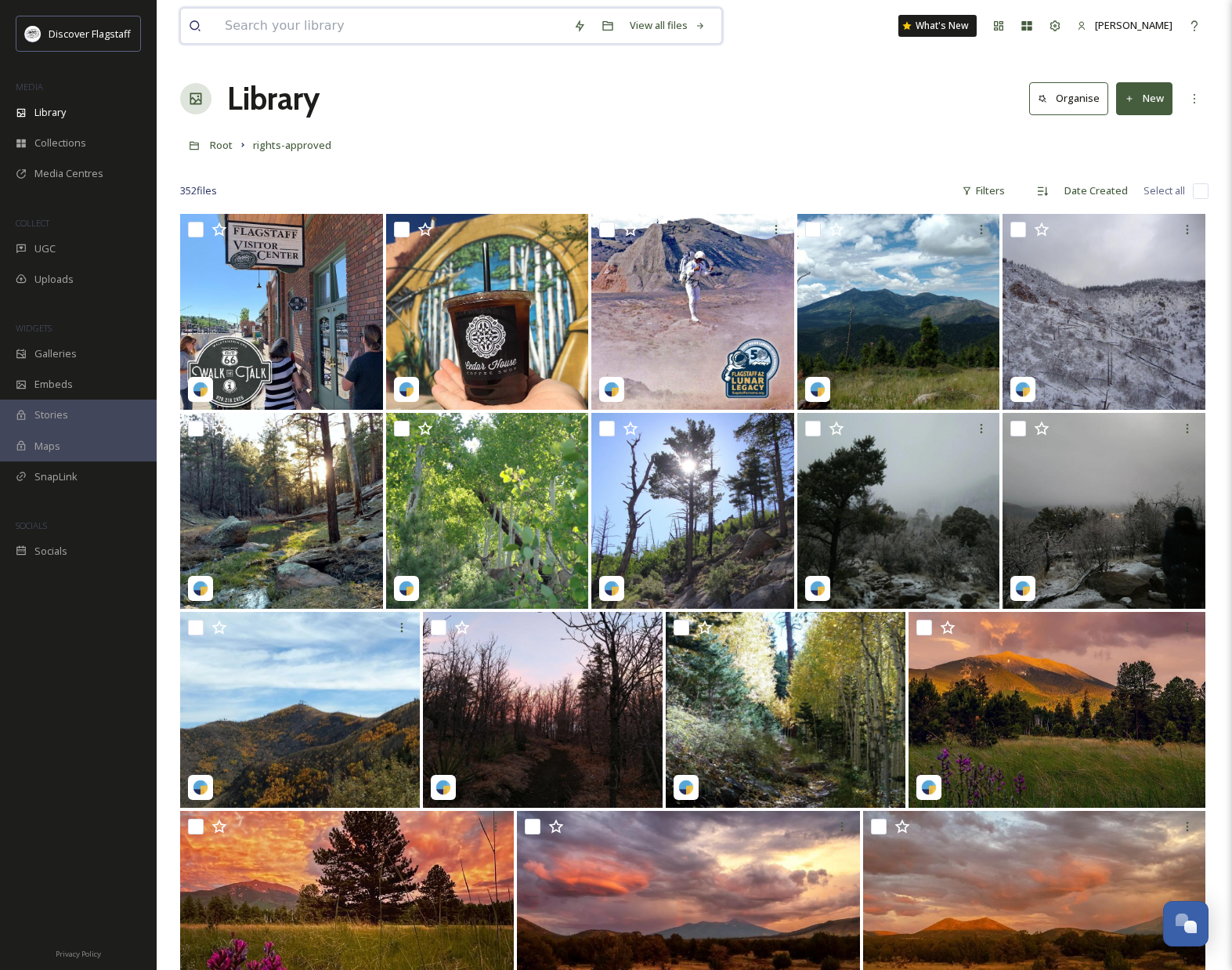
click at [303, 32] on input at bounding box center [391, 26] width 348 height 35
type input "fall"
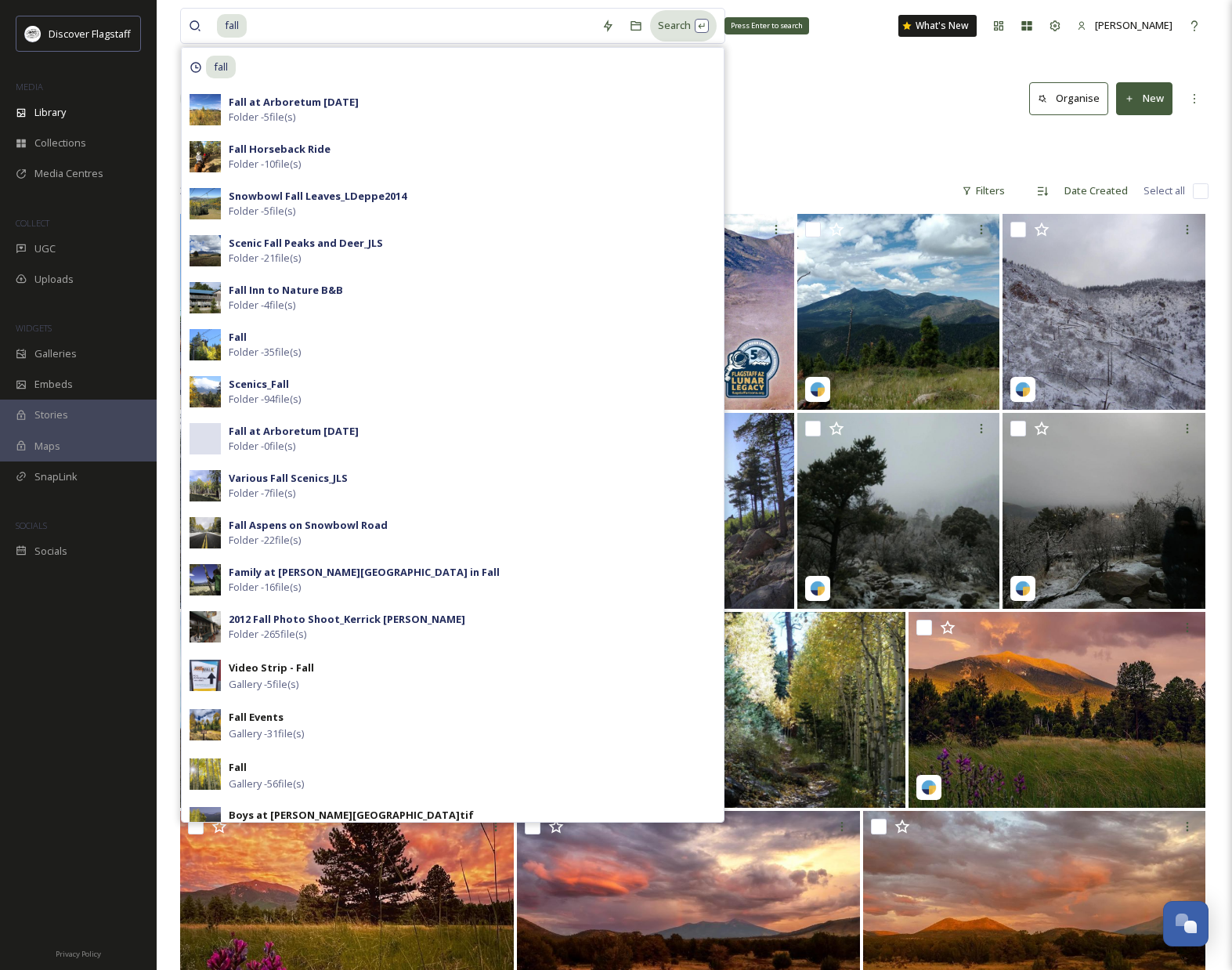
click at [687, 28] on div "Search Press Enter to search" at bounding box center [683, 25] width 66 height 31
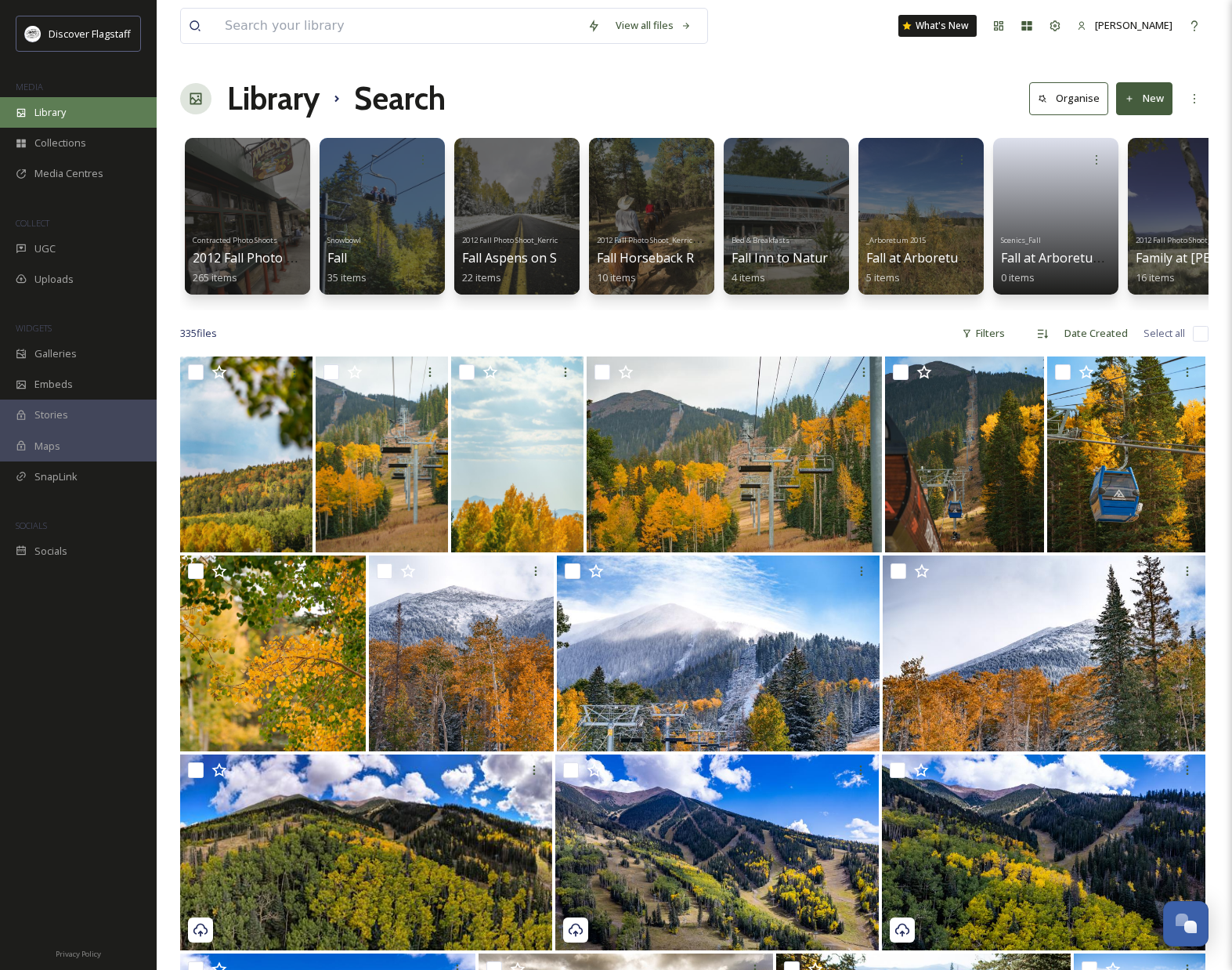
click at [82, 119] on div "Library" at bounding box center [78, 112] width 157 height 31
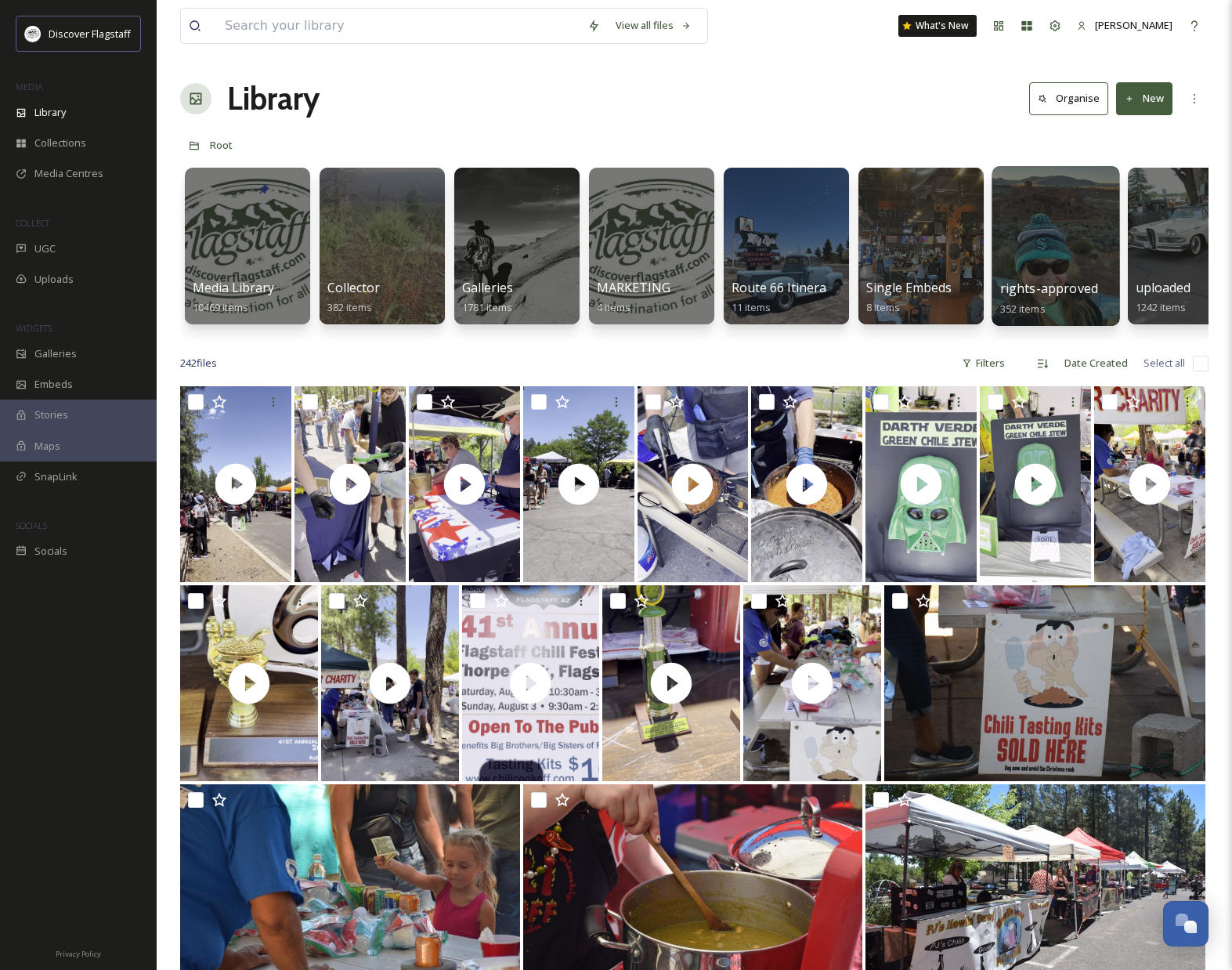
click at [1047, 242] on div at bounding box center [1055, 245] width 128 height 160
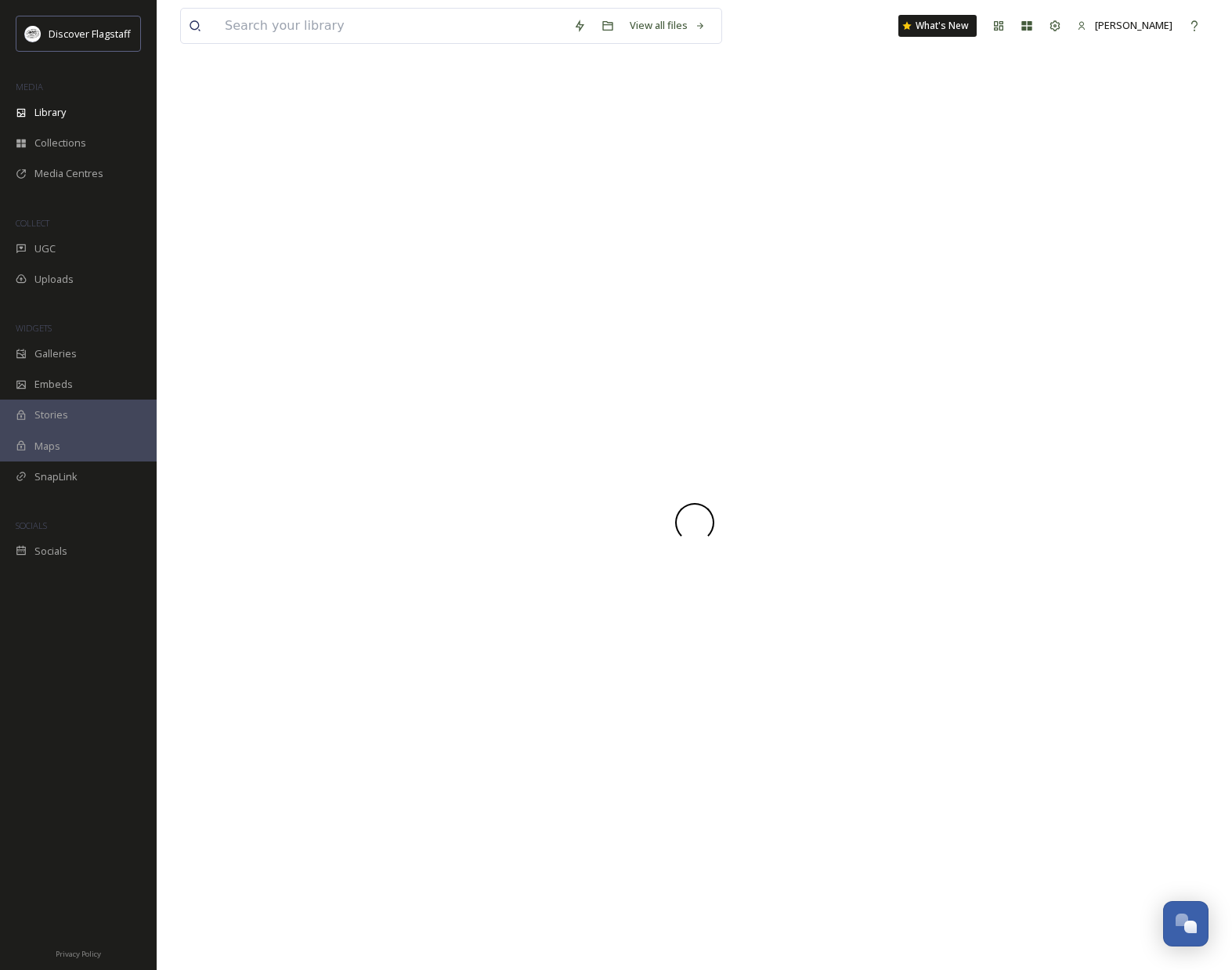
click at [1047, 242] on div at bounding box center [694, 522] width 1029 height 895
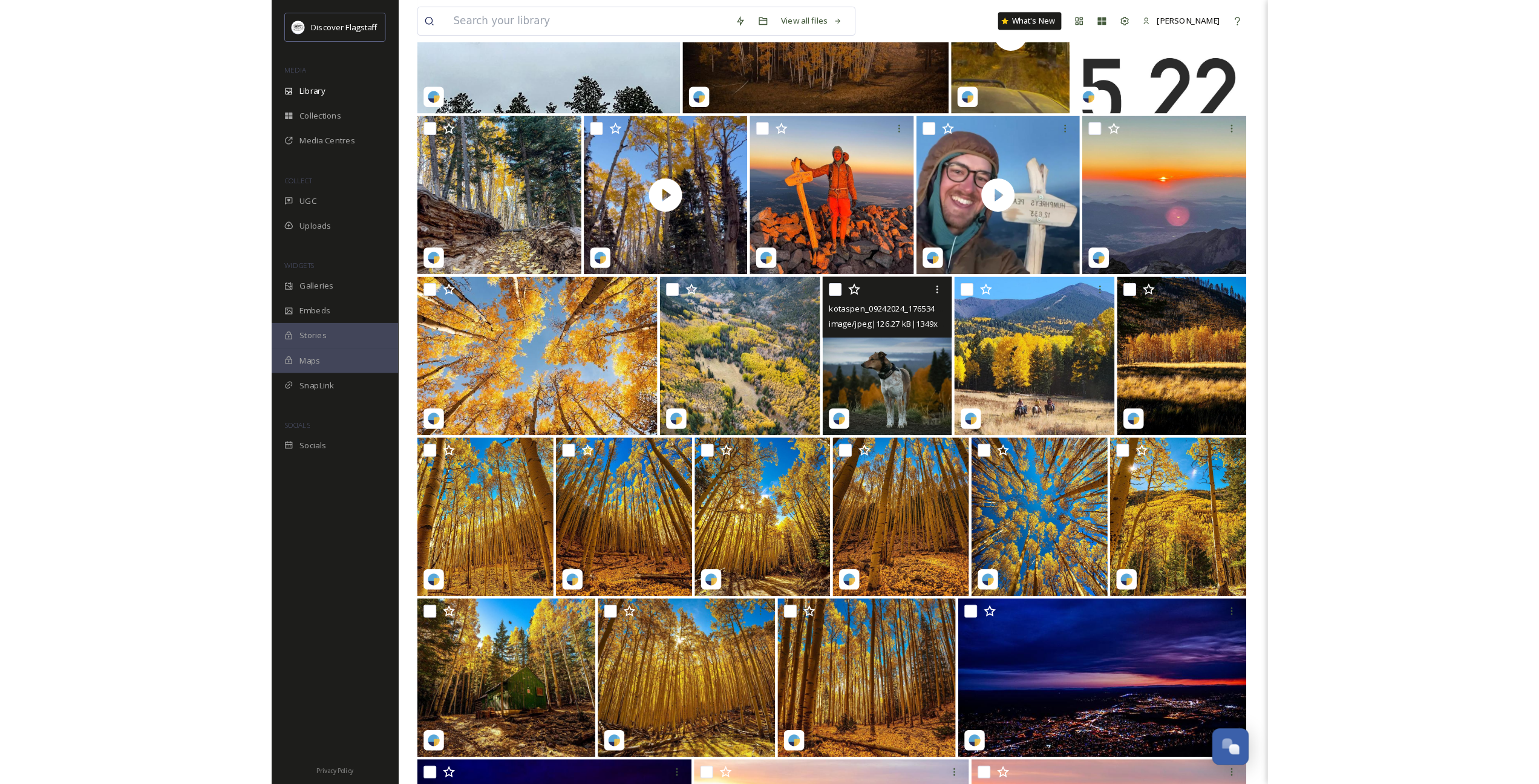
scroll to position [2973, 0]
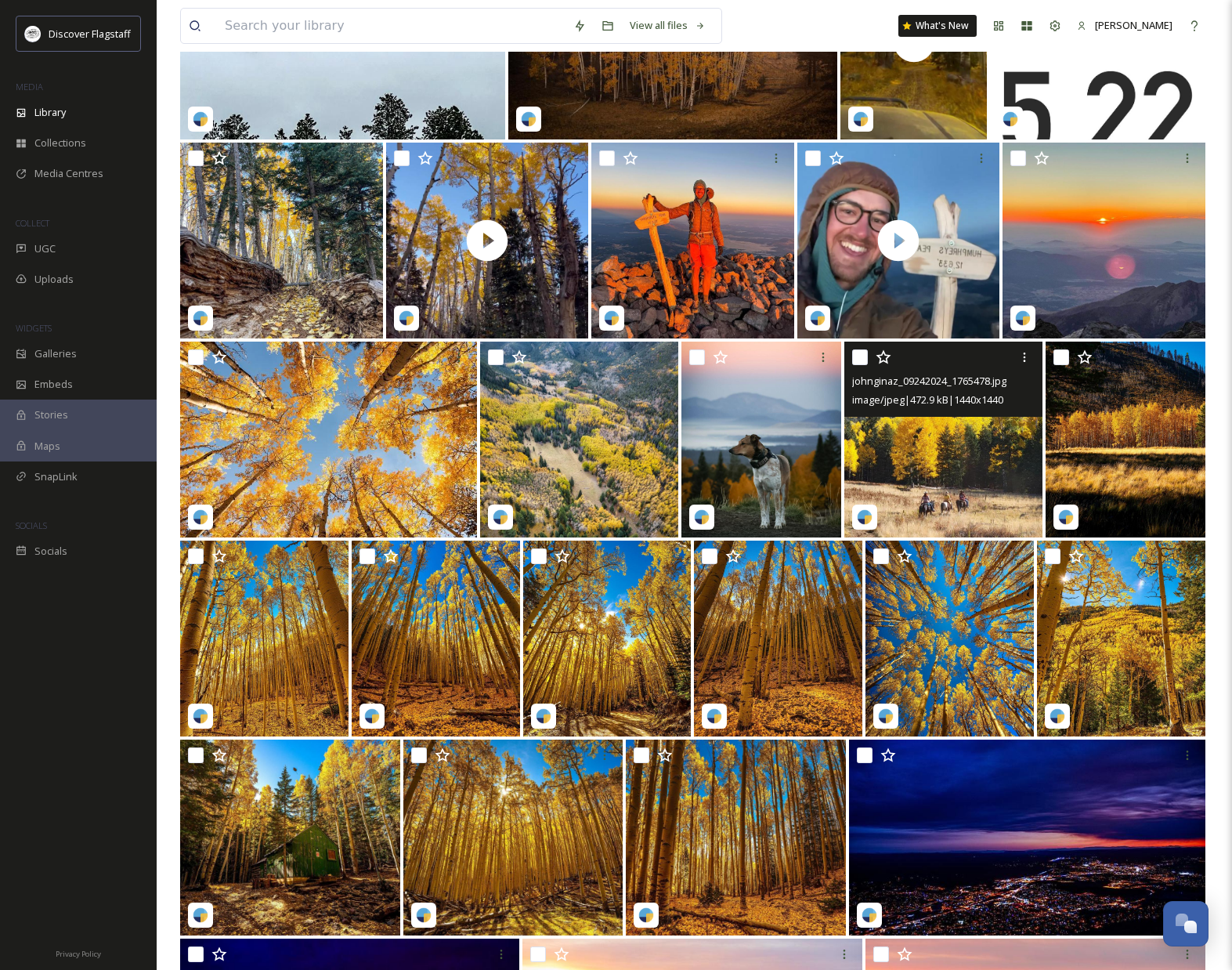
click at [925, 450] on img at bounding box center [944, 439] width 199 height 196
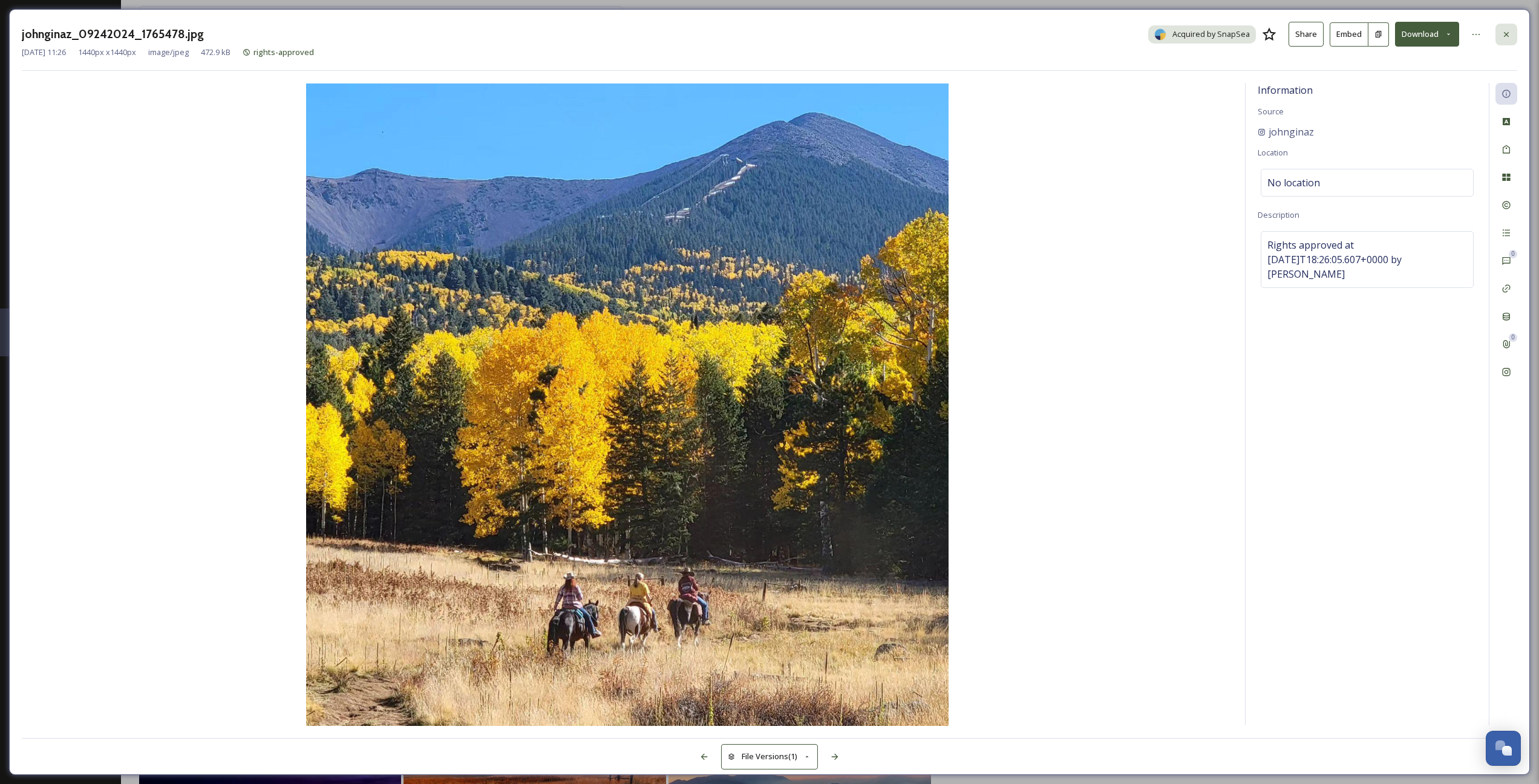
click at [951, 33] on div at bounding box center [1506, 35] width 22 height 22
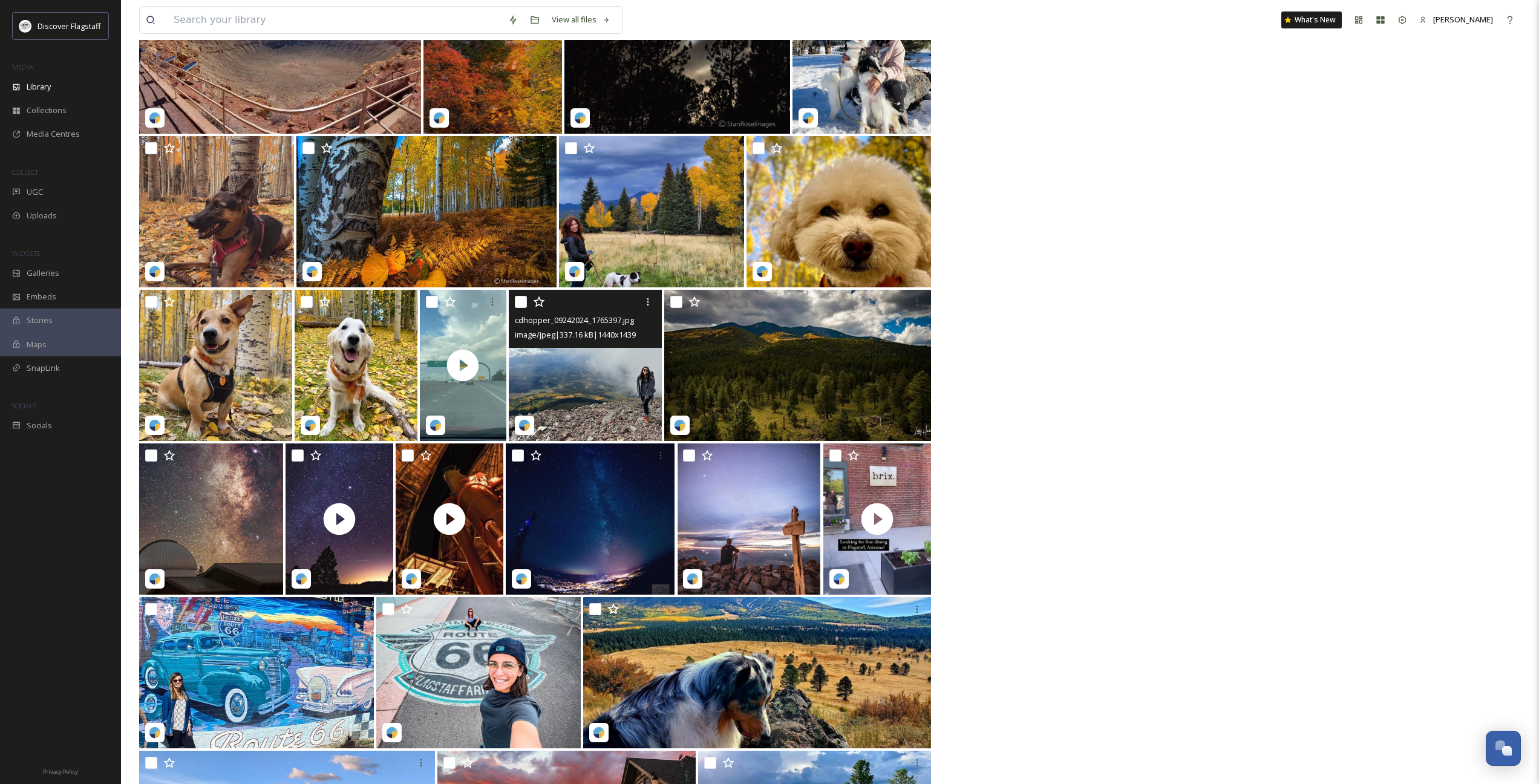
scroll to position [5096, 0]
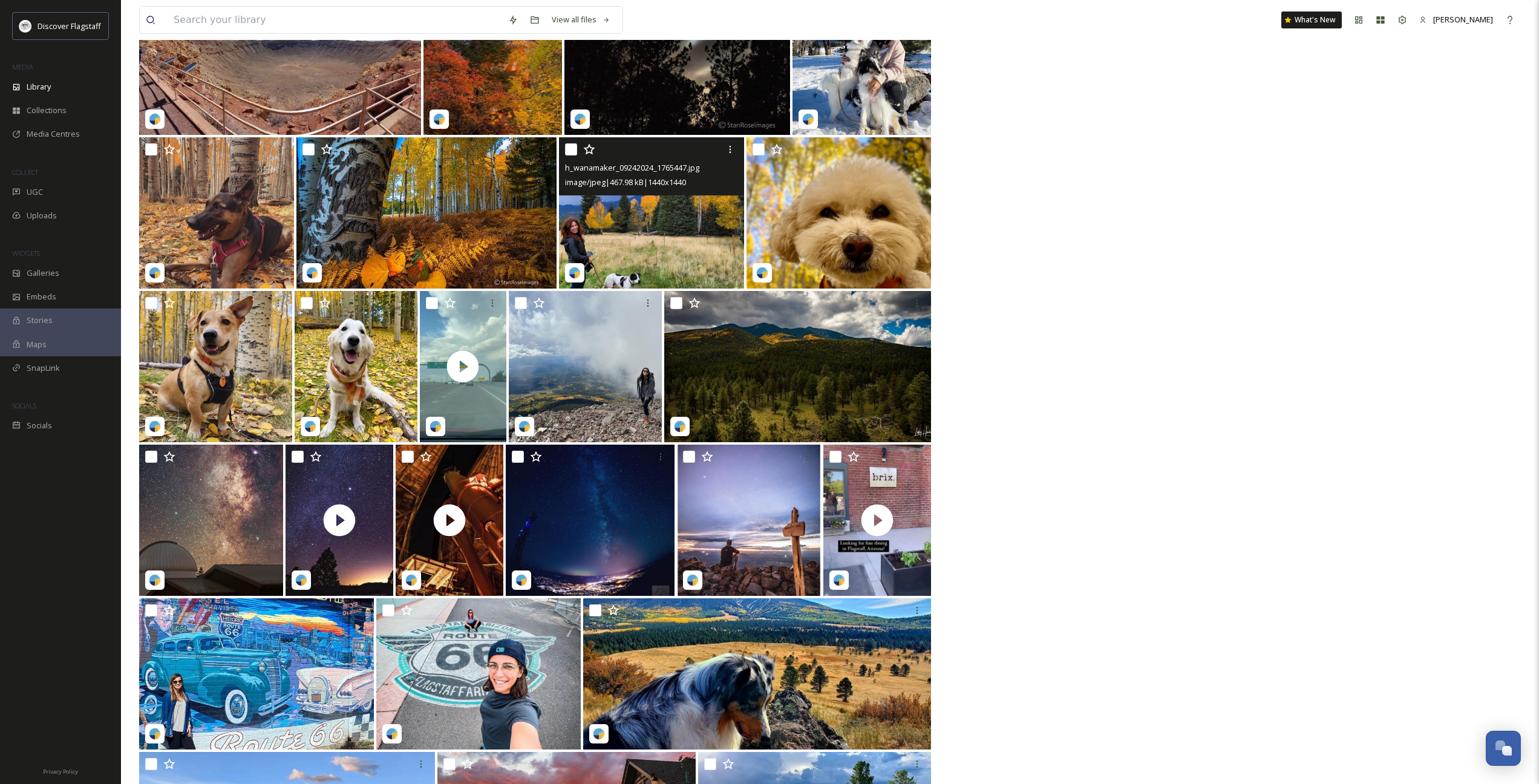
click at [665, 224] on img at bounding box center [651, 212] width 185 height 151
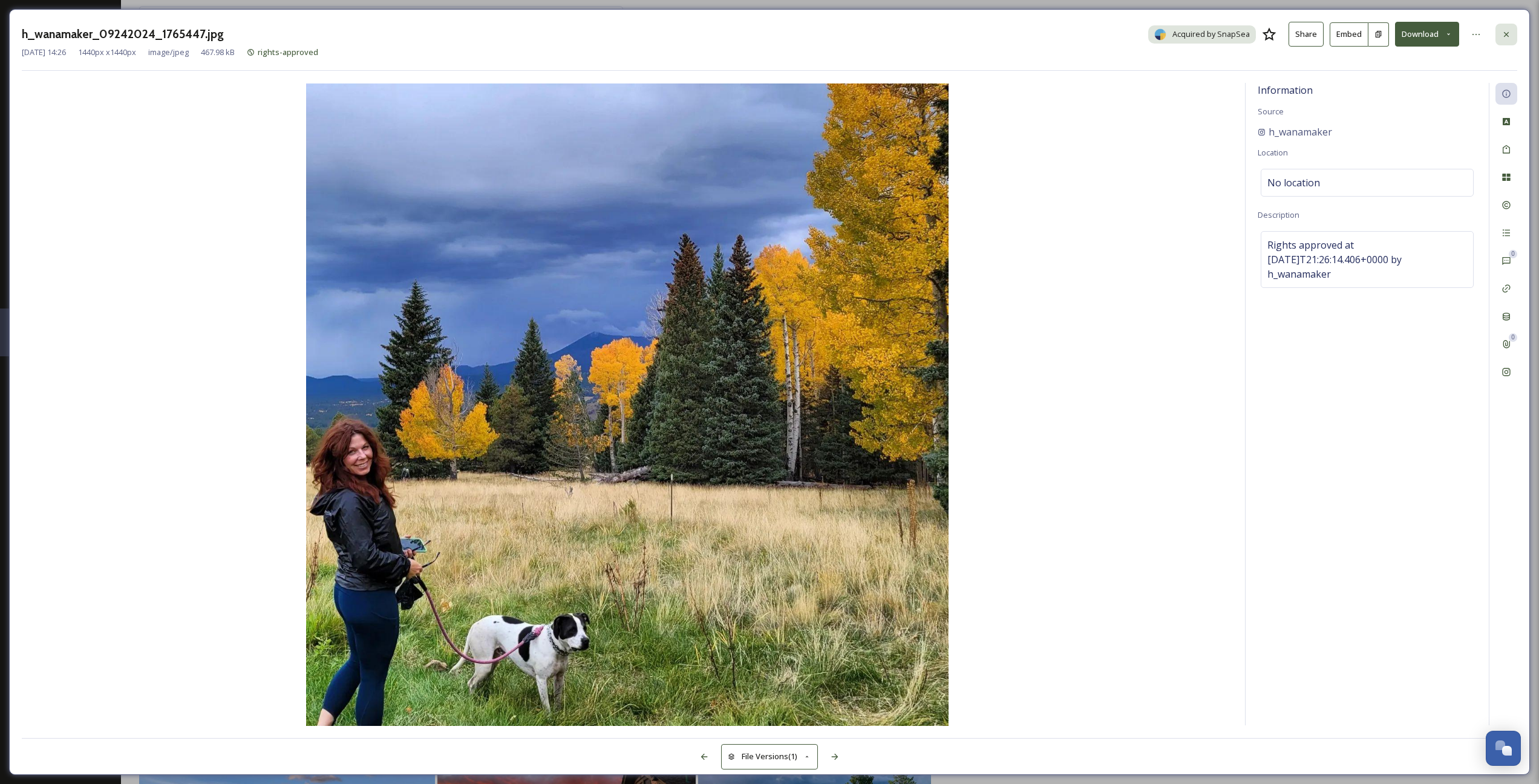
click at [951, 32] on icon at bounding box center [1506, 34] width 10 height 10
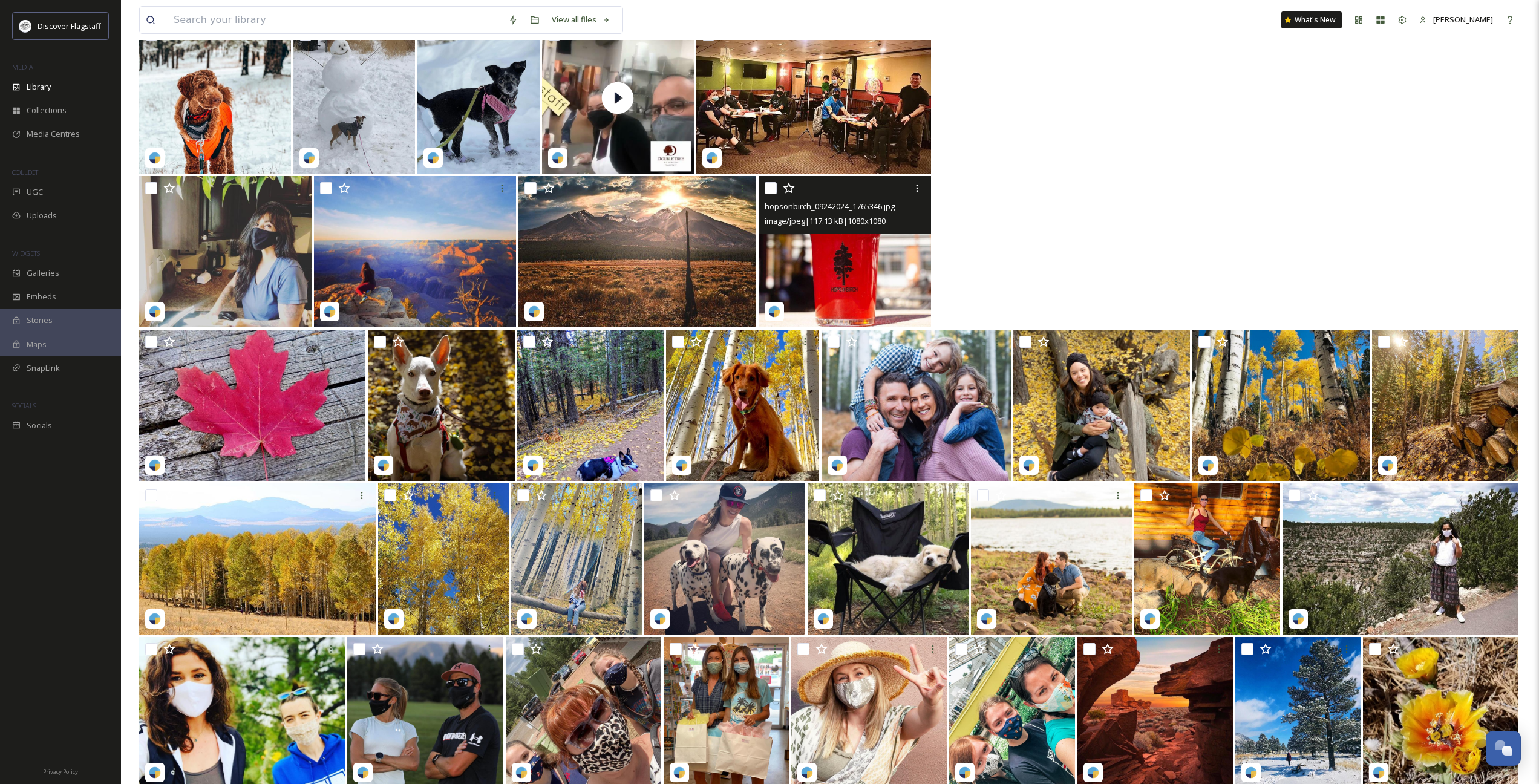
scroll to position [10281, 0]
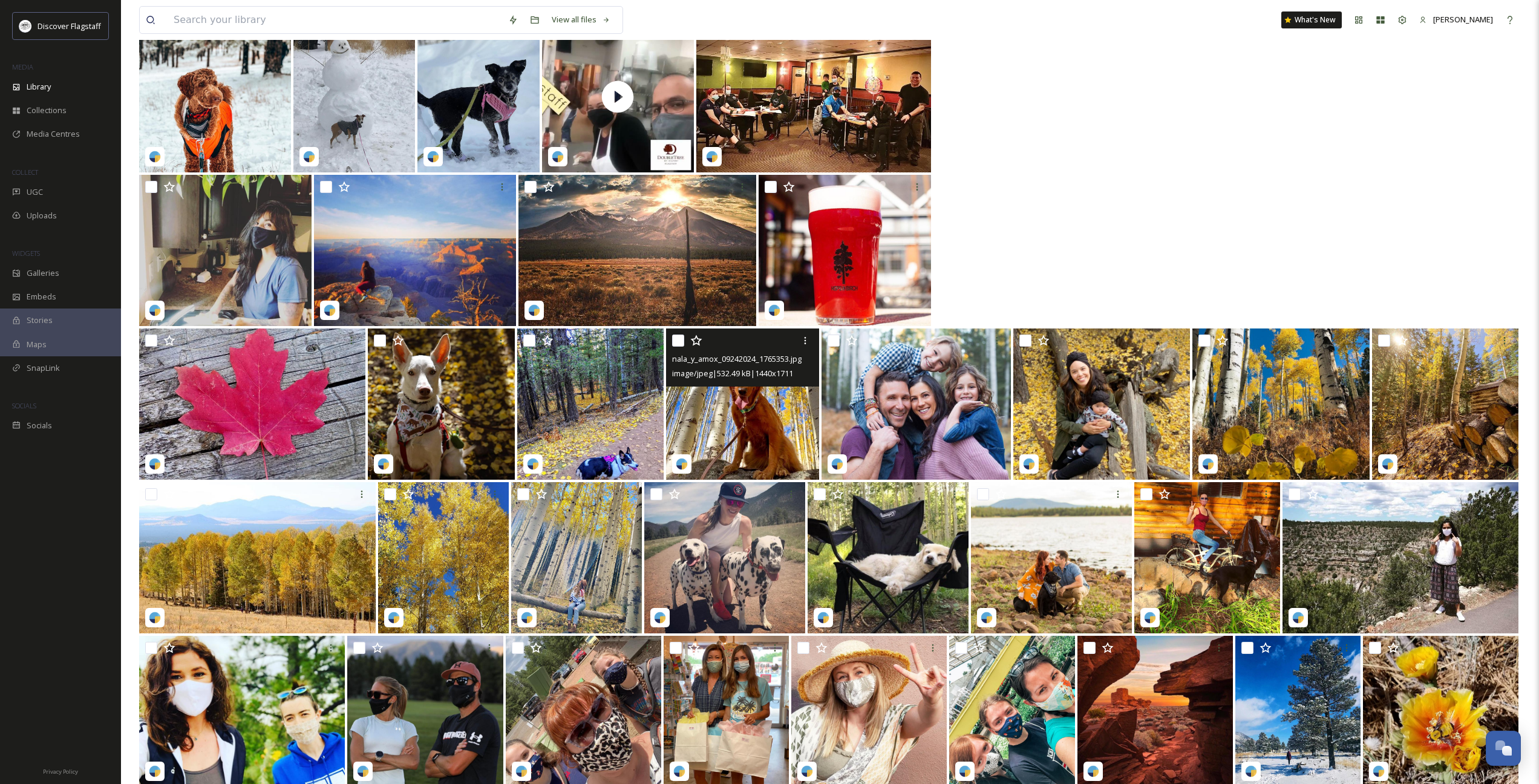
click at [753, 436] on img at bounding box center [742, 404] width 153 height 151
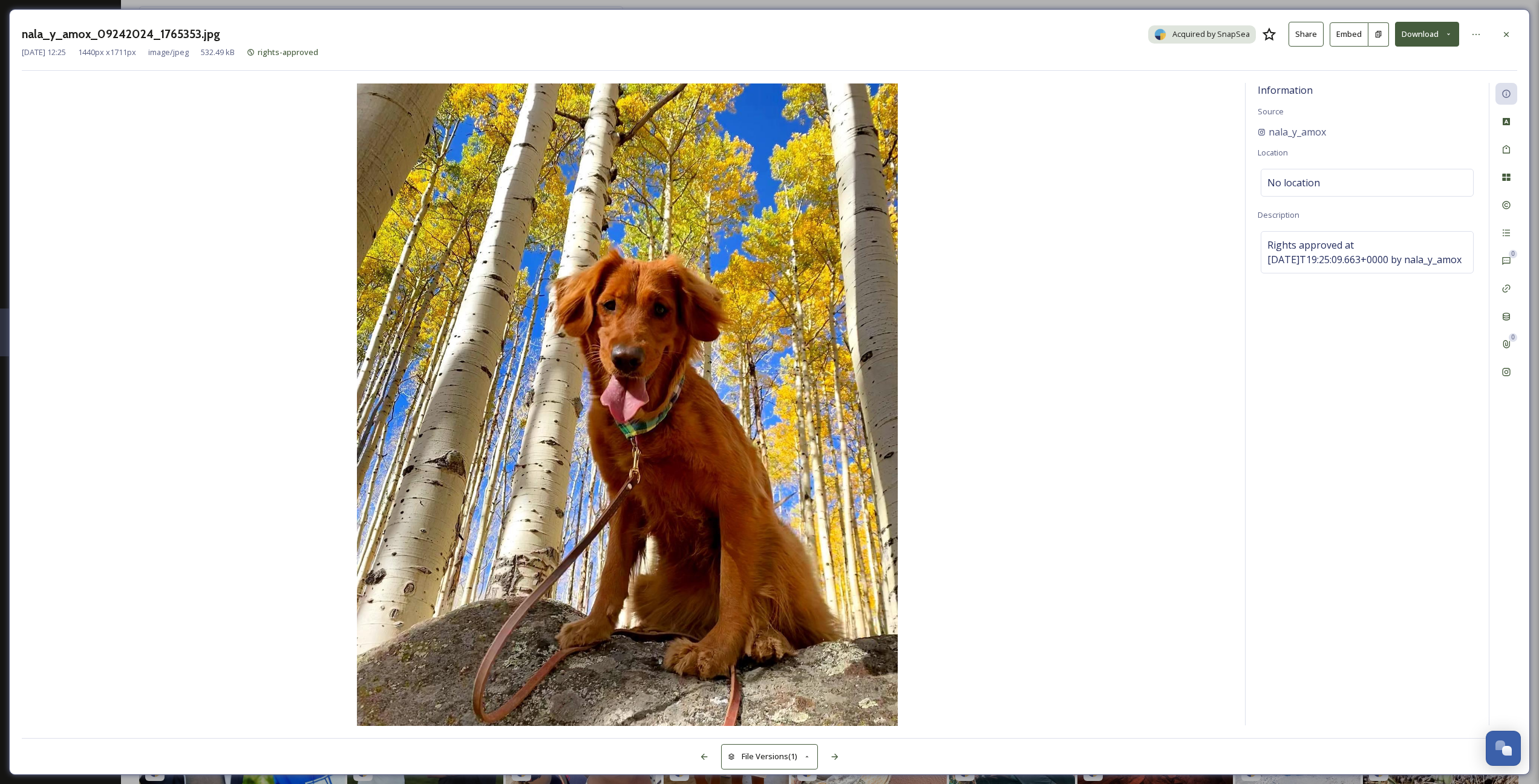
click at [951, 35] on button "Download" at bounding box center [1427, 34] width 64 height 25
click at [951, 58] on span "Download Original (1440 x 1711)" at bounding box center [1395, 62] width 115 height 12
click at [951, 35] on icon at bounding box center [1506, 34] width 5 height 5
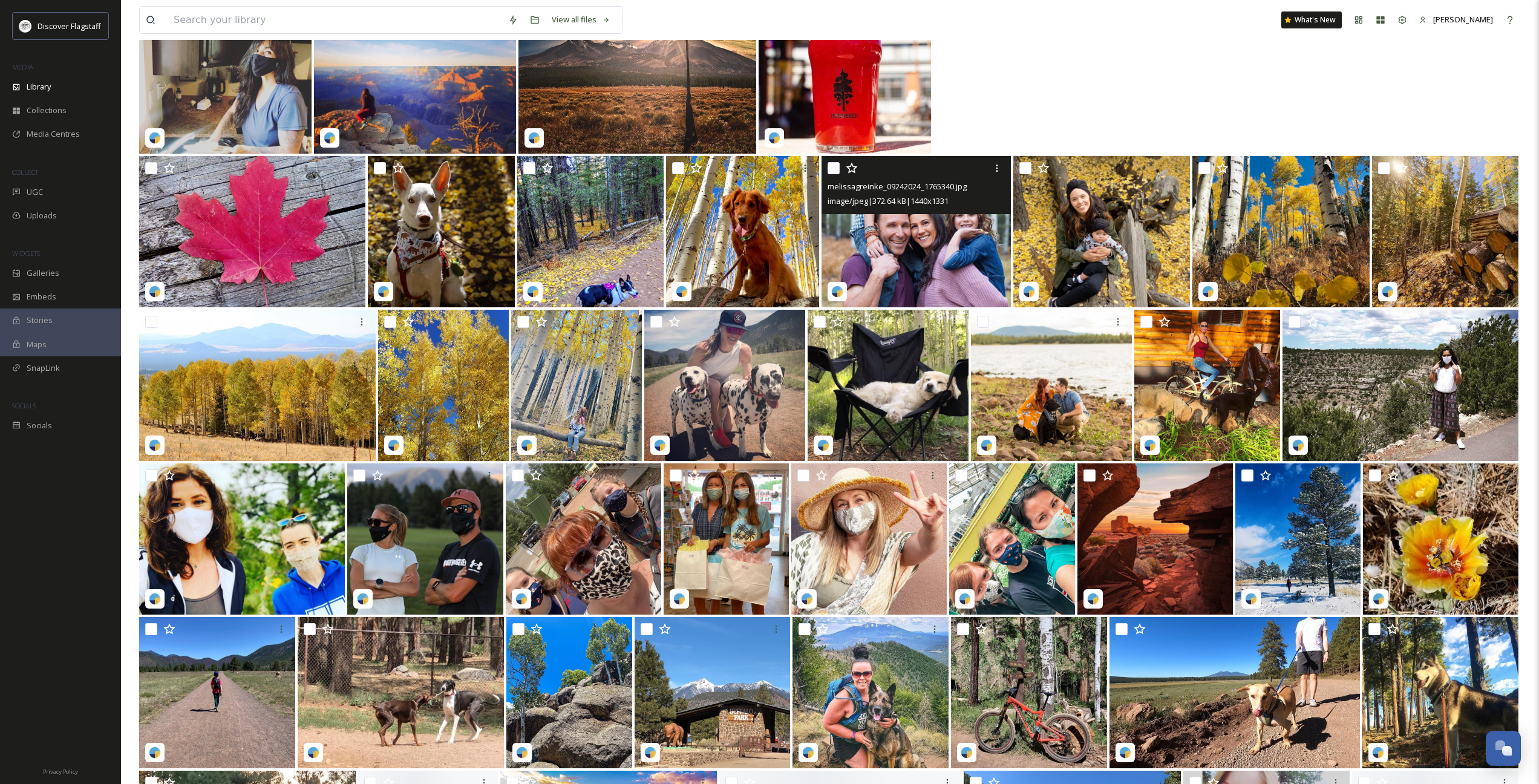
scroll to position [10454, 0]
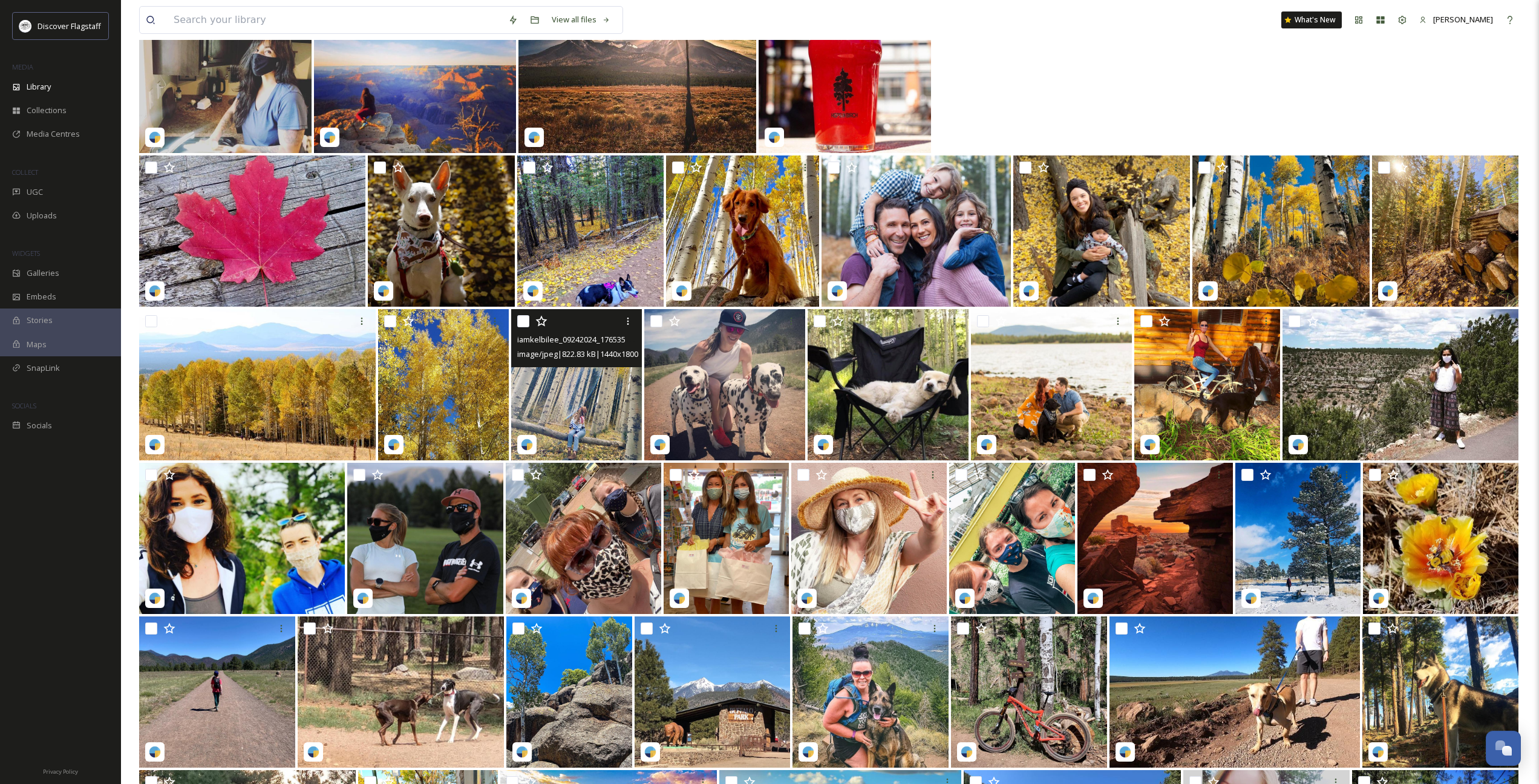
click at [597, 411] on img at bounding box center [576, 385] width 131 height 151
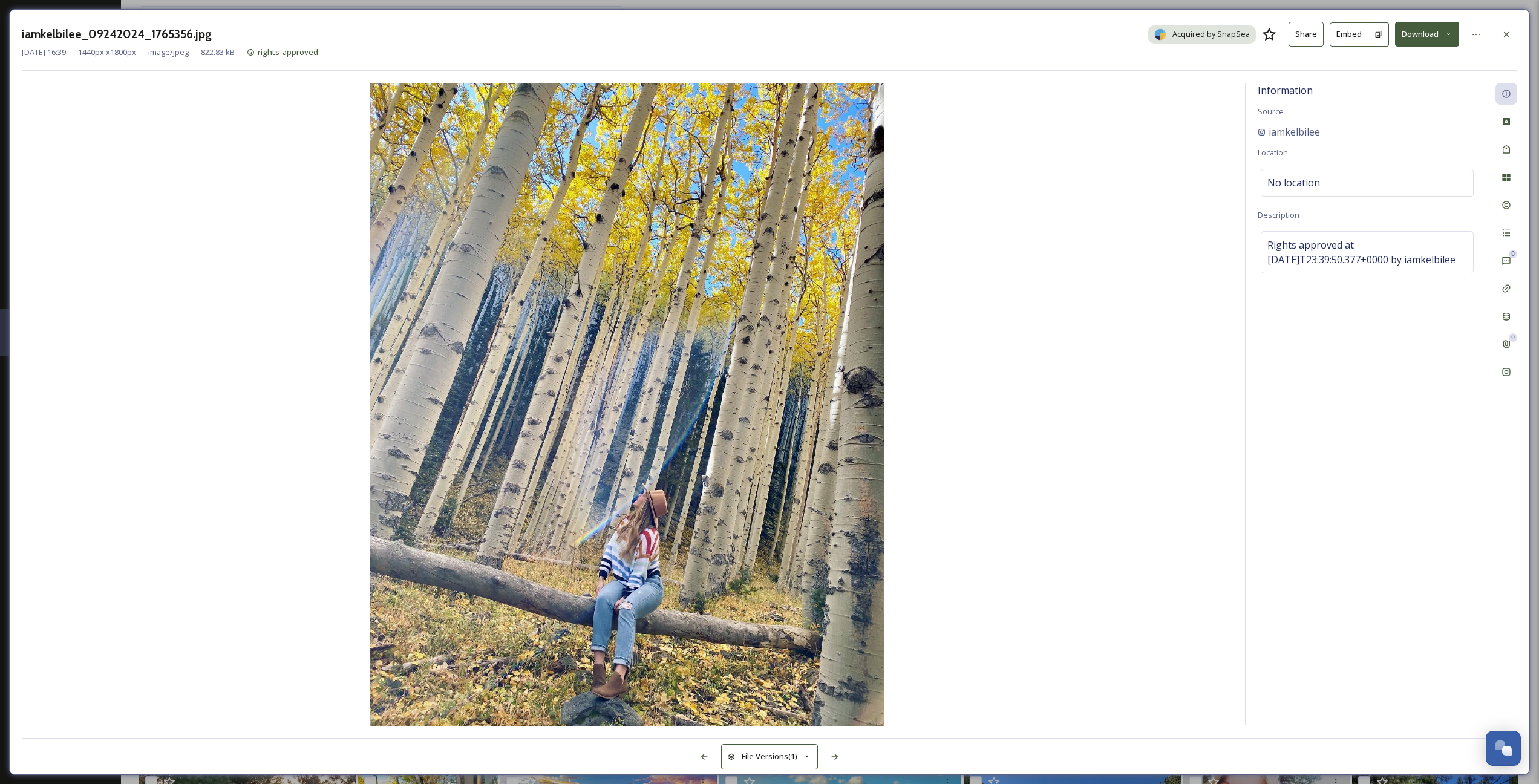
click at [951, 37] on button "Download" at bounding box center [1427, 34] width 64 height 25
click at [951, 59] on span "Download Original (1440 x 1800)" at bounding box center [1395, 62] width 115 height 12
click at [951, 35] on icon at bounding box center [1506, 34] width 10 height 10
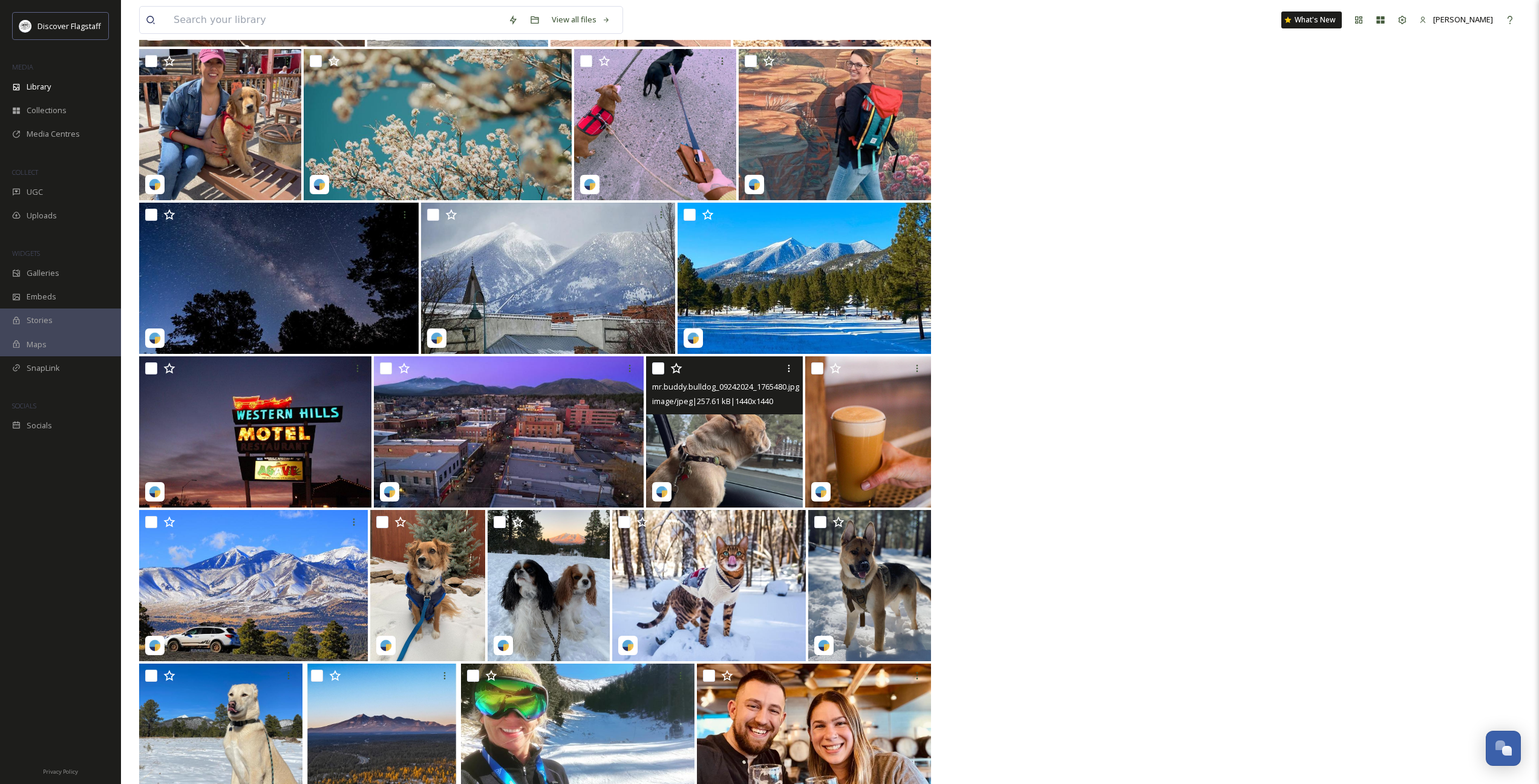
scroll to position [7640, 0]
